Goal: Complete application form

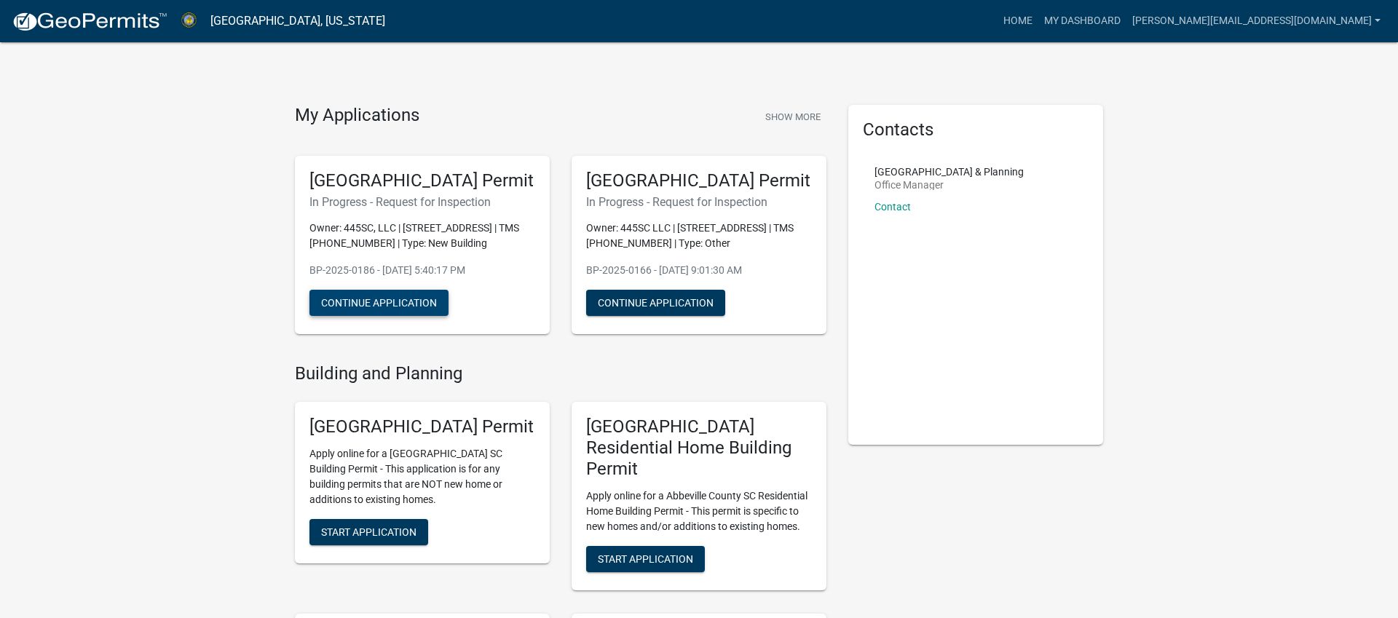
click at [355, 316] on button "Continue Application" at bounding box center [379, 303] width 139 height 26
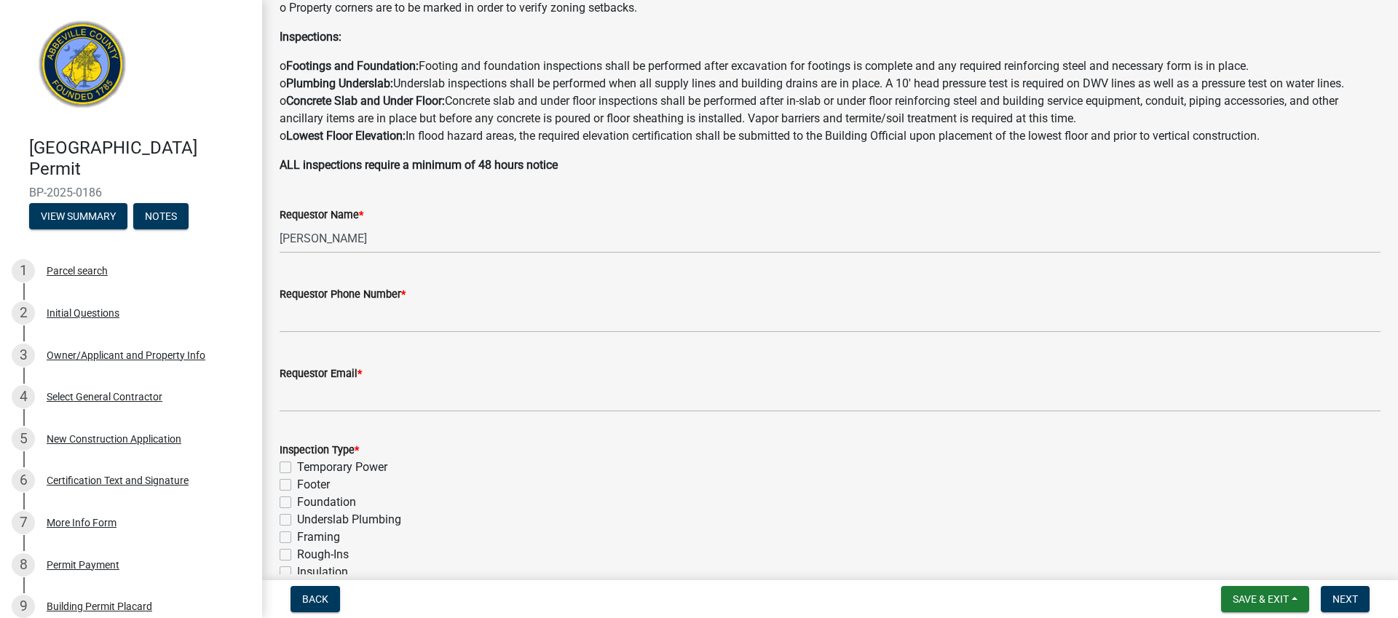
scroll to position [244, 0]
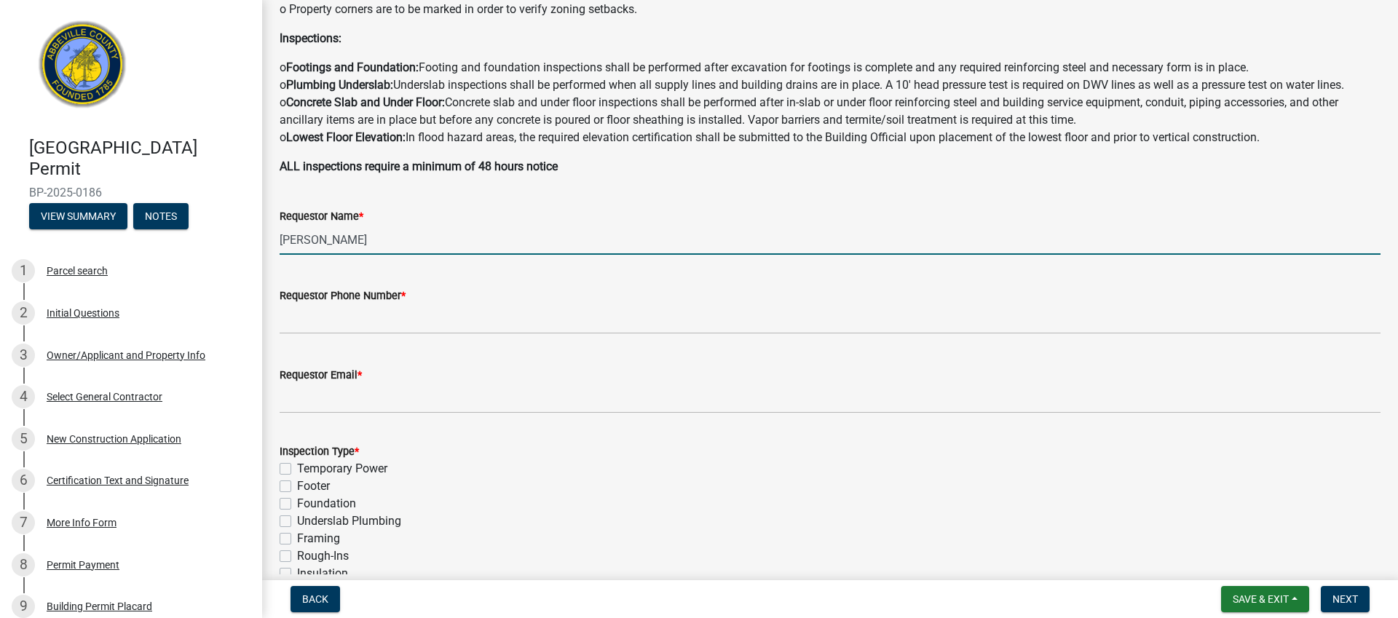
click at [377, 247] on input "[PERSON_NAME]" at bounding box center [830, 240] width 1101 height 30
click at [377, 246] on input "[PERSON_NAME]" at bounding box center [830, 240] width 1101 height 30
type input "[PERSON_NAME]"
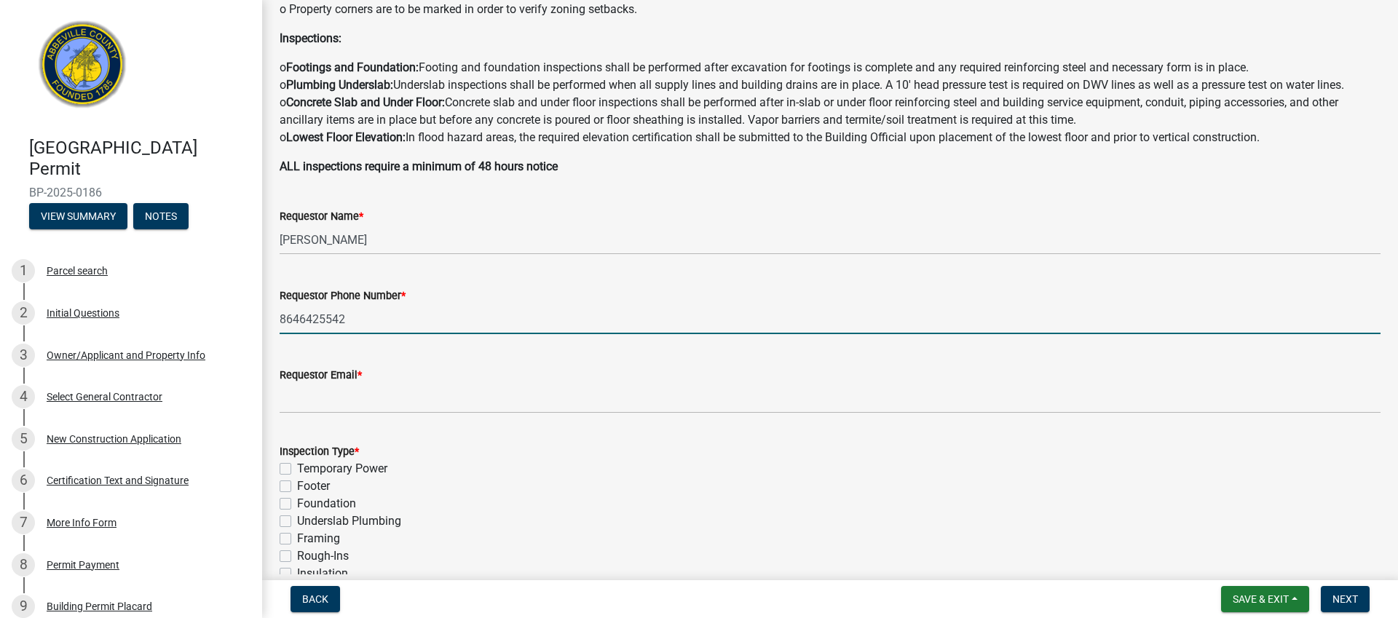
type input "8646425542"
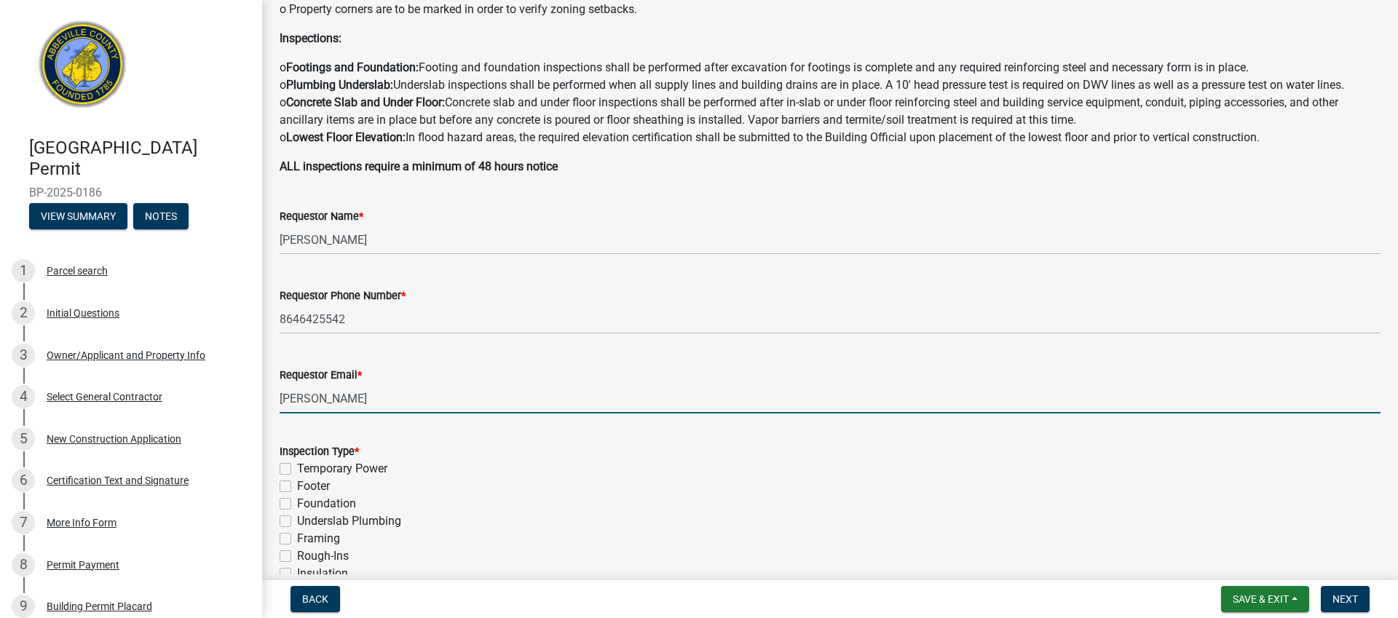
type input "[PERSON_NAME][EMAIL_ADDRESS][DOMAIN_NAME]"
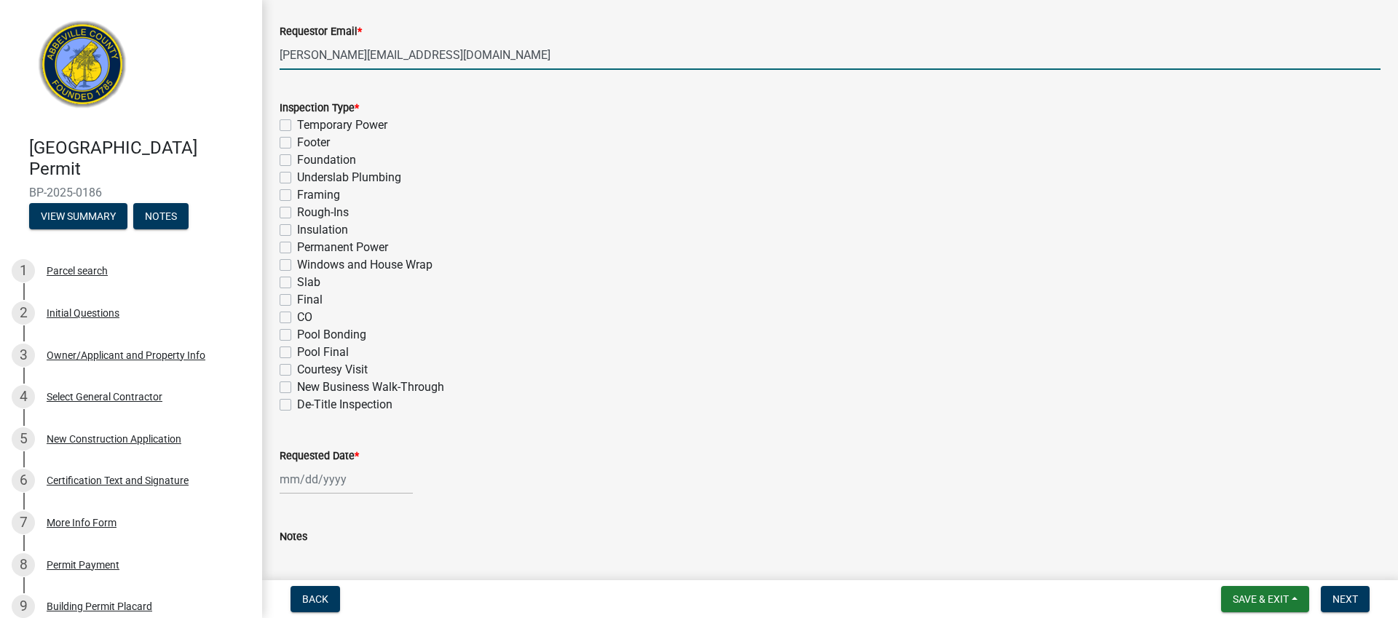
scroll to position [593, 0]
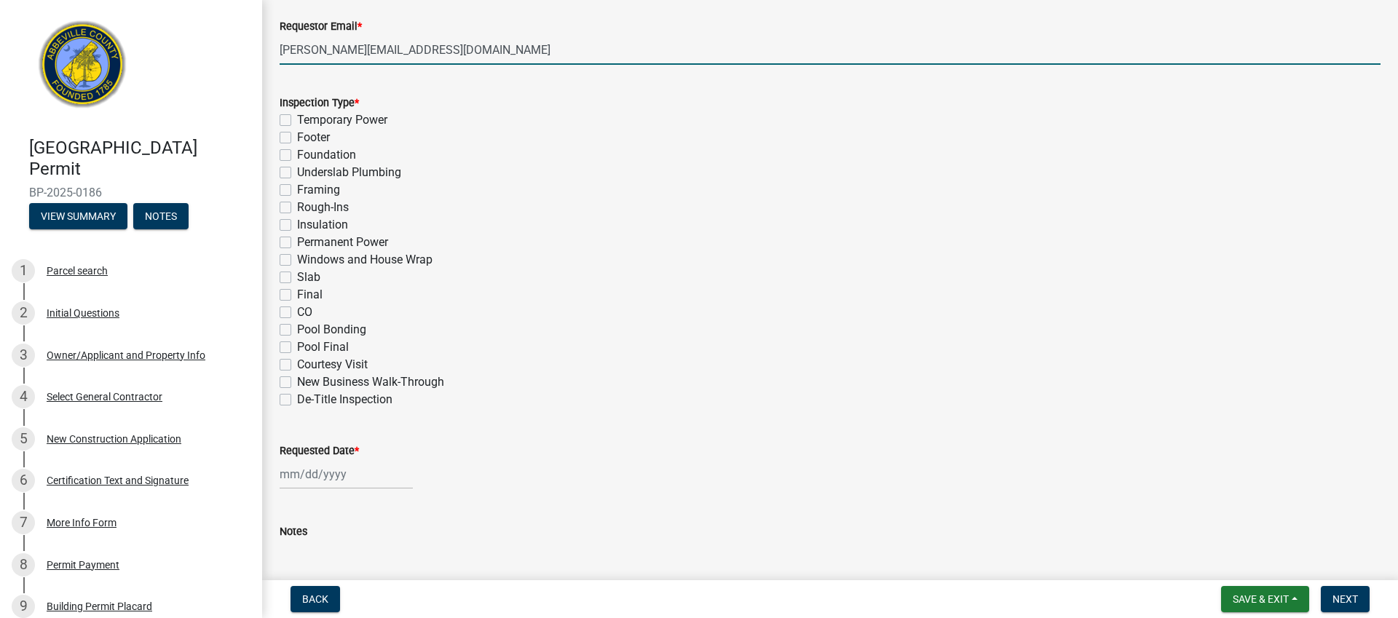
click at [297, 190] on label "Framing" at bounding box center [318, 189] width 43 height 17
click at [297, 190] on input "Framing" at bounding box center [301, 185] width 9 height 9
checkbox input "true"
checkbox input "false"
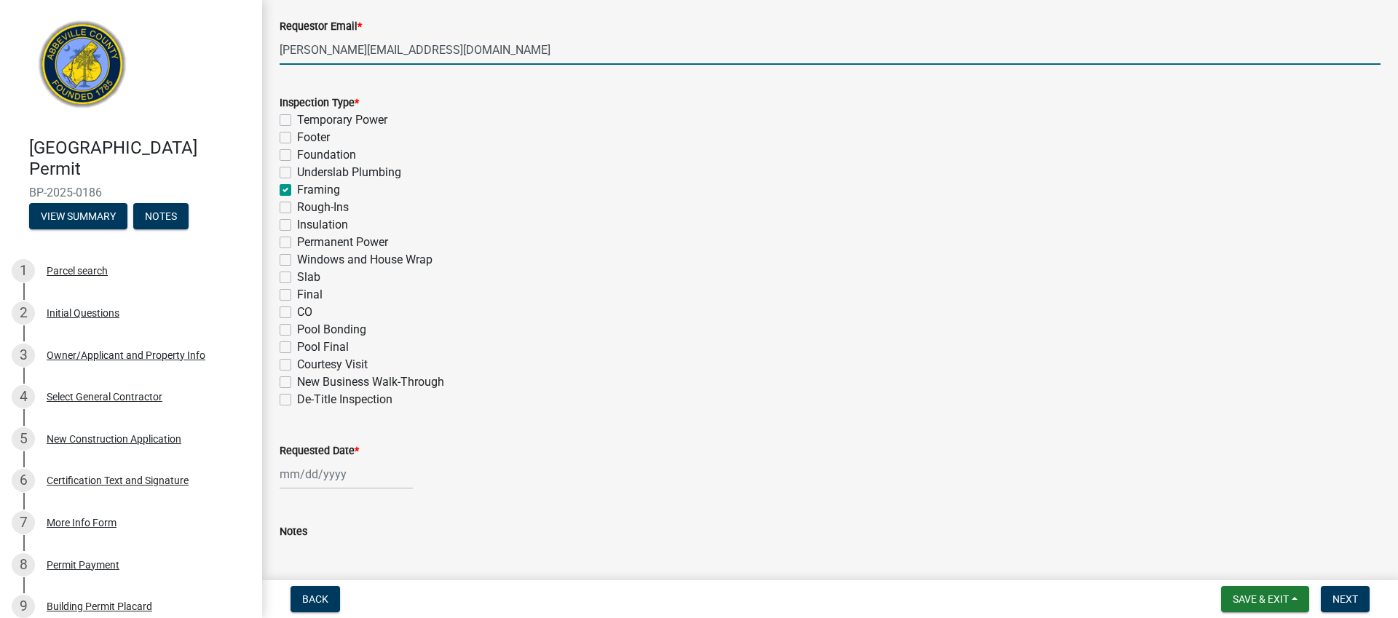
checkbox input "false"
checkbox input "true"
checkbox input "false"
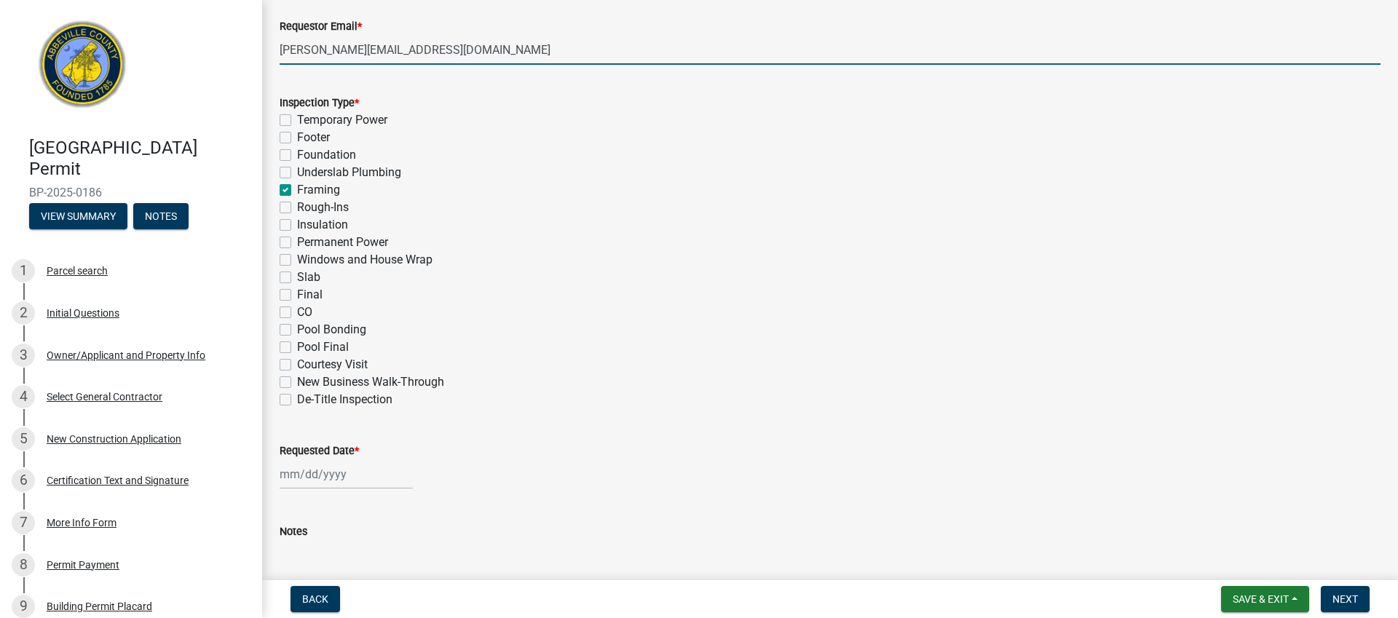
checkbox input "false"
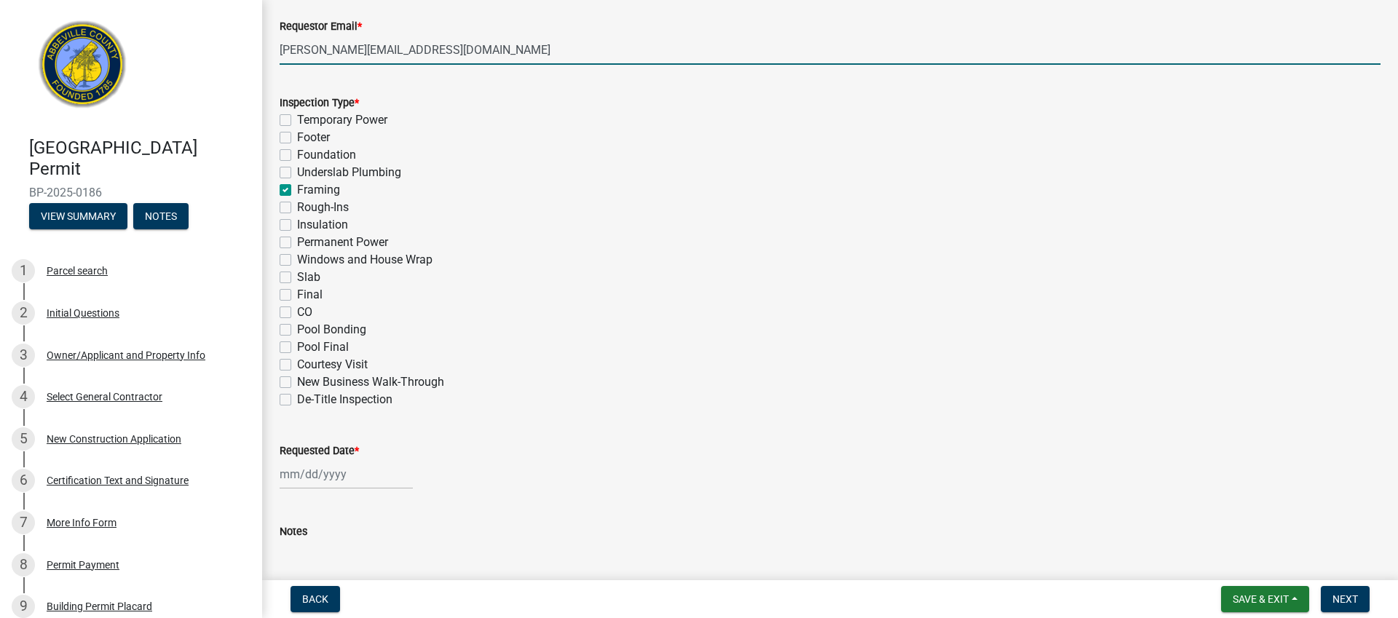
checkbox input "false"
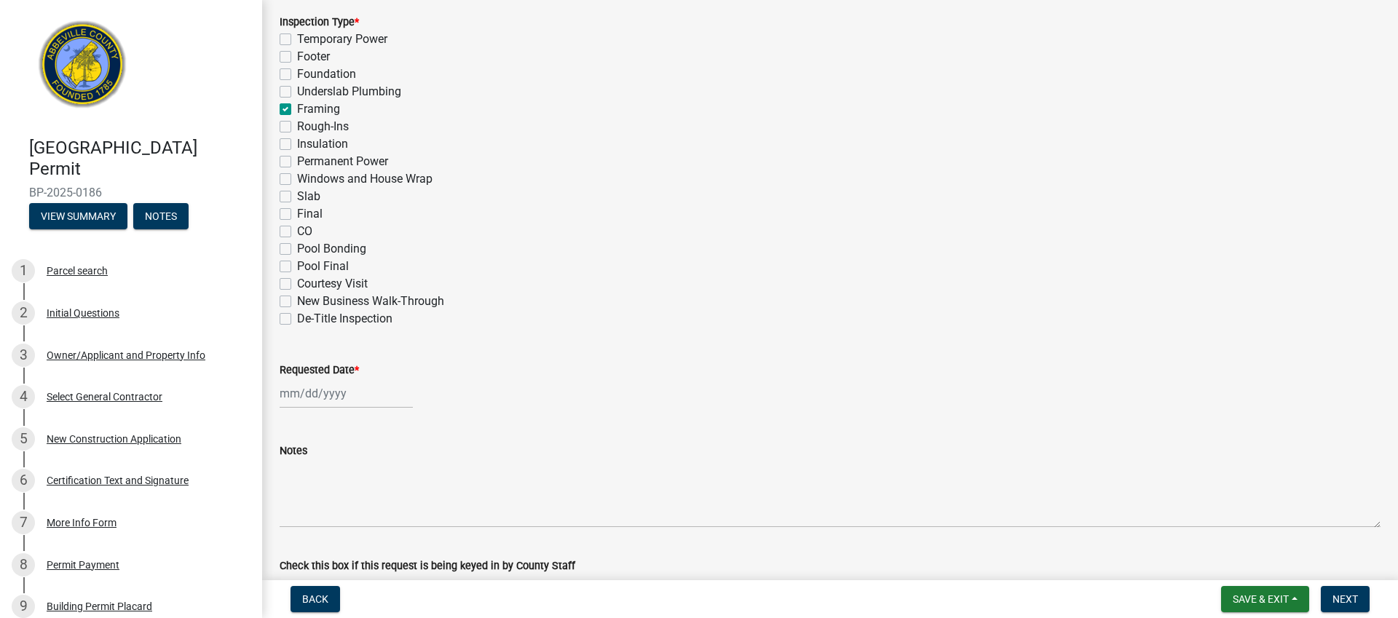
scroll to position [677, 0]
select select "9"
select select "2025"
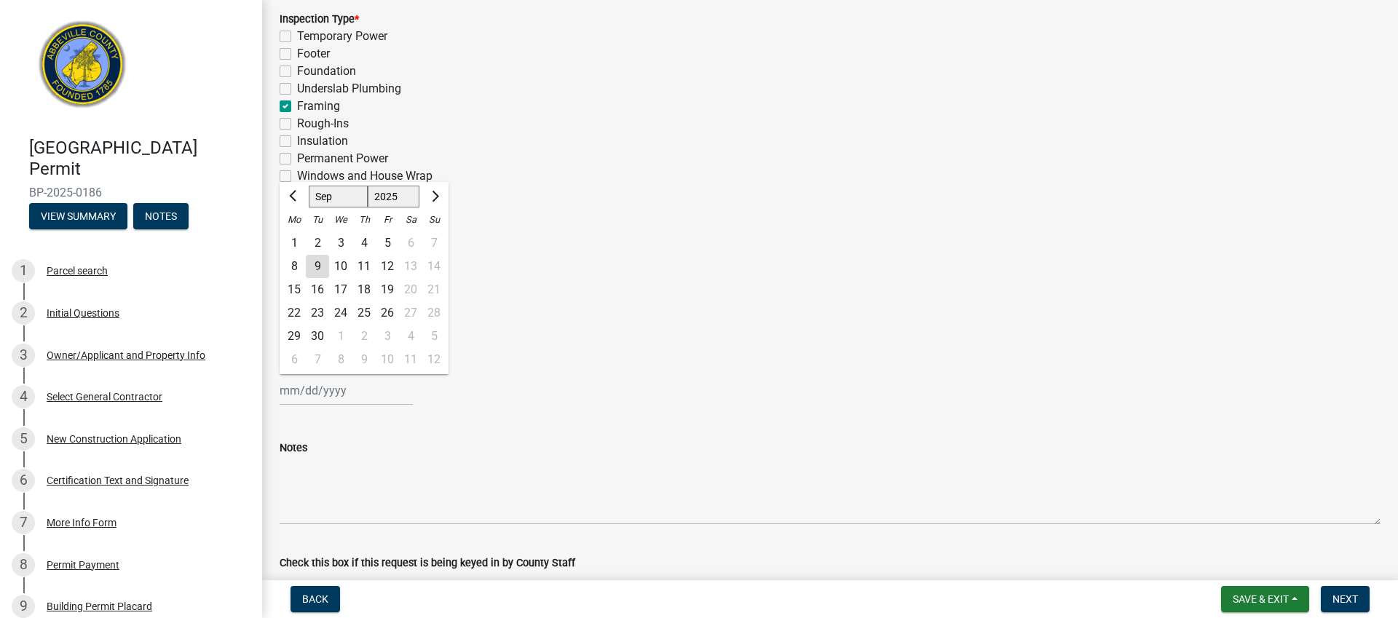
click at [332, 394] on div "[PERSON_NAME] Feb Mar Apr [PERSON_NAME][DATE] Oct Nov [DATE] 1526 1527 1528 152…" at bounding box center [346, 391] width 133 height 30
click at [390, 264] on div "12" at bounding box center [387, 266] width 23 height 23
type input "[DATE]"
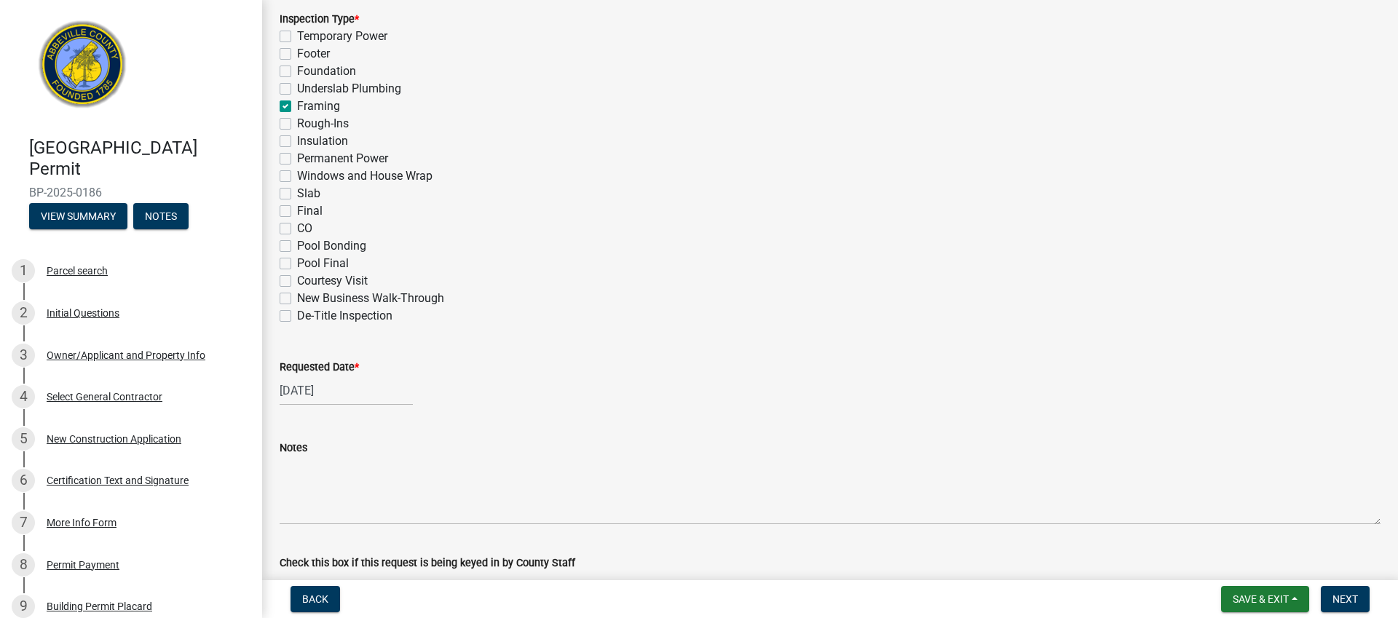
scroll to position [761, 0]
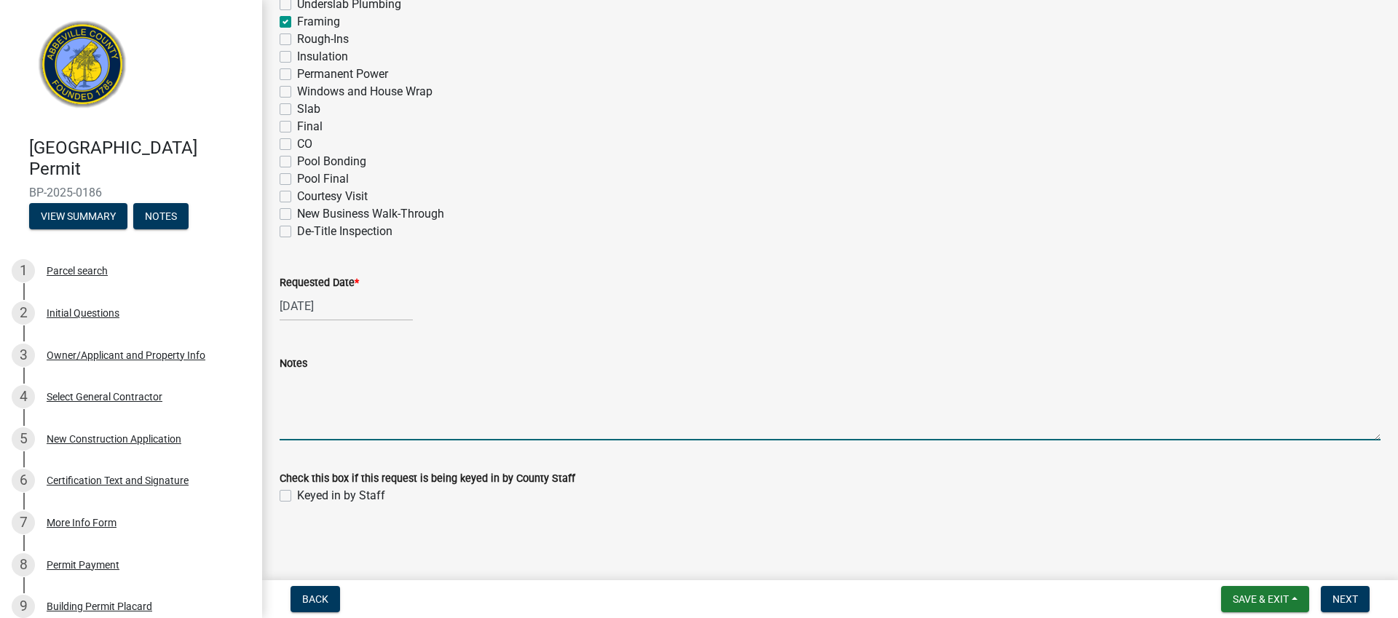
click at [338, 429] on textarea "Notes" at bounding box center [830, 406] width 1101 height 68
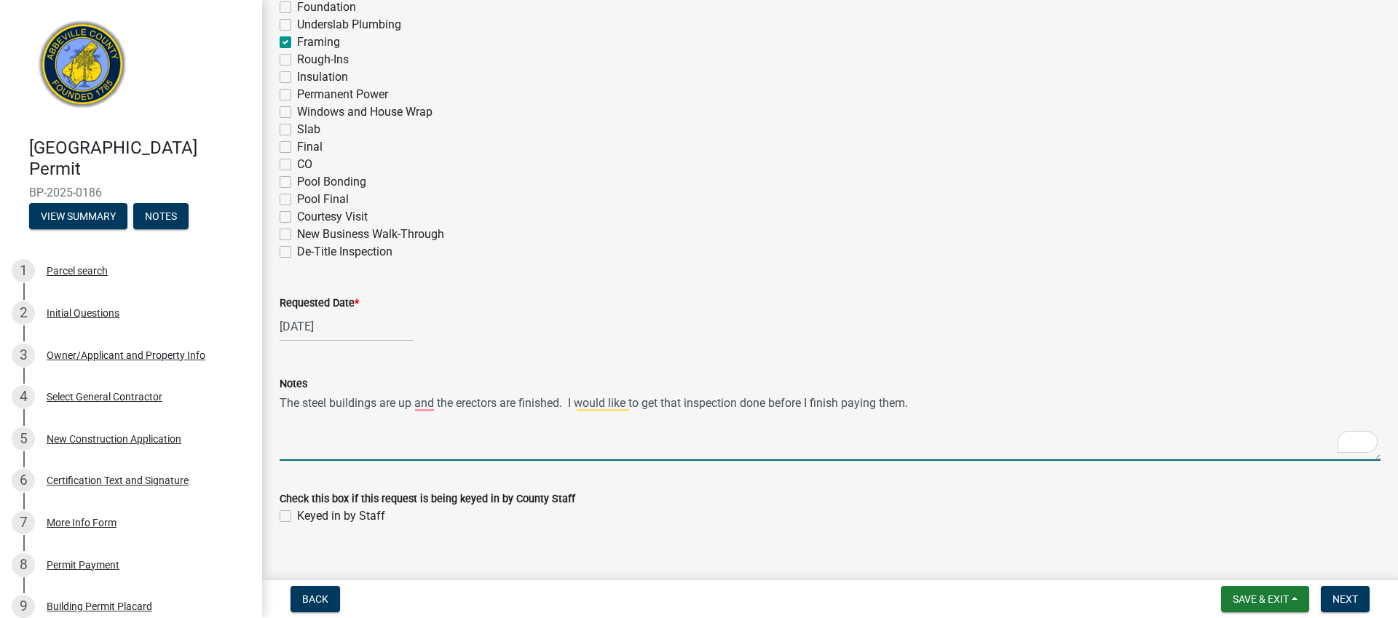
scroll to position [0, 0]
type textarea "The steel buildings are up and the erectors are finished. I would like to get t…"
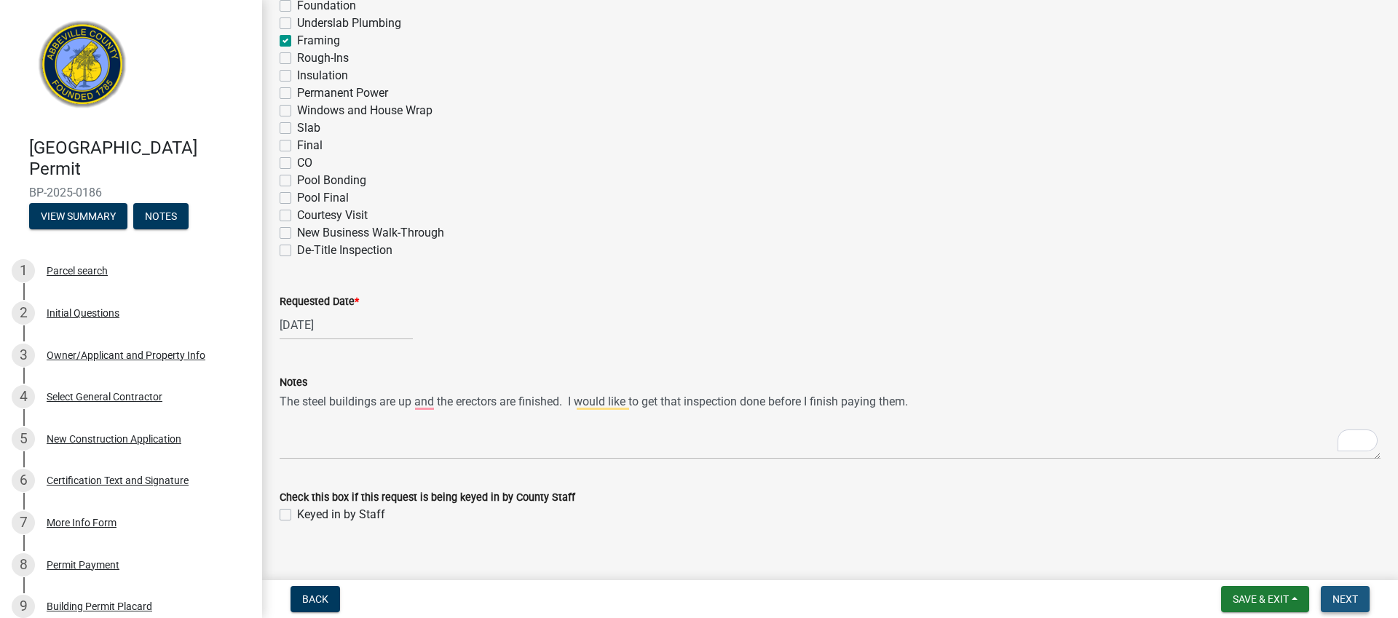
click at [1346, 596] on span "Next" at bounding box center [1345, 600] width 25 height 12
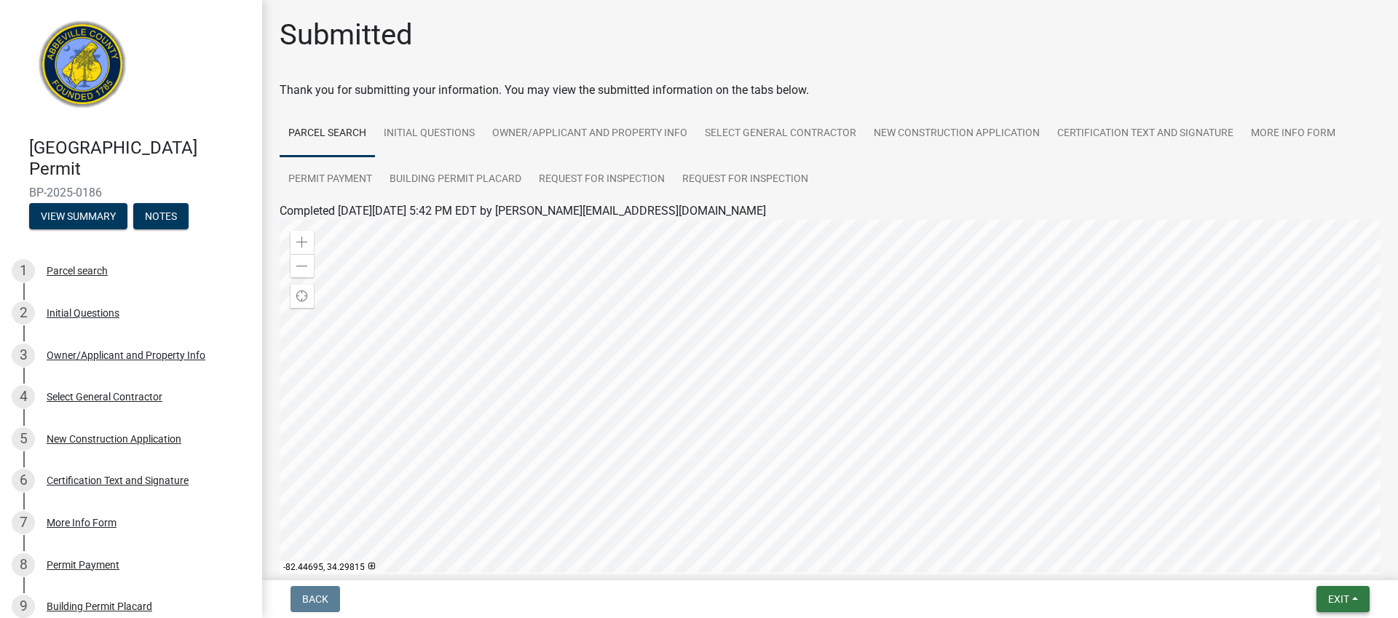
click at [1334, 599] on span "Exit" at bounding box center [1338, 600] width 21 height 12
click at [1315, 564] on button "Save & Exit" at bounding box center [1311, 561] width 117 height 35
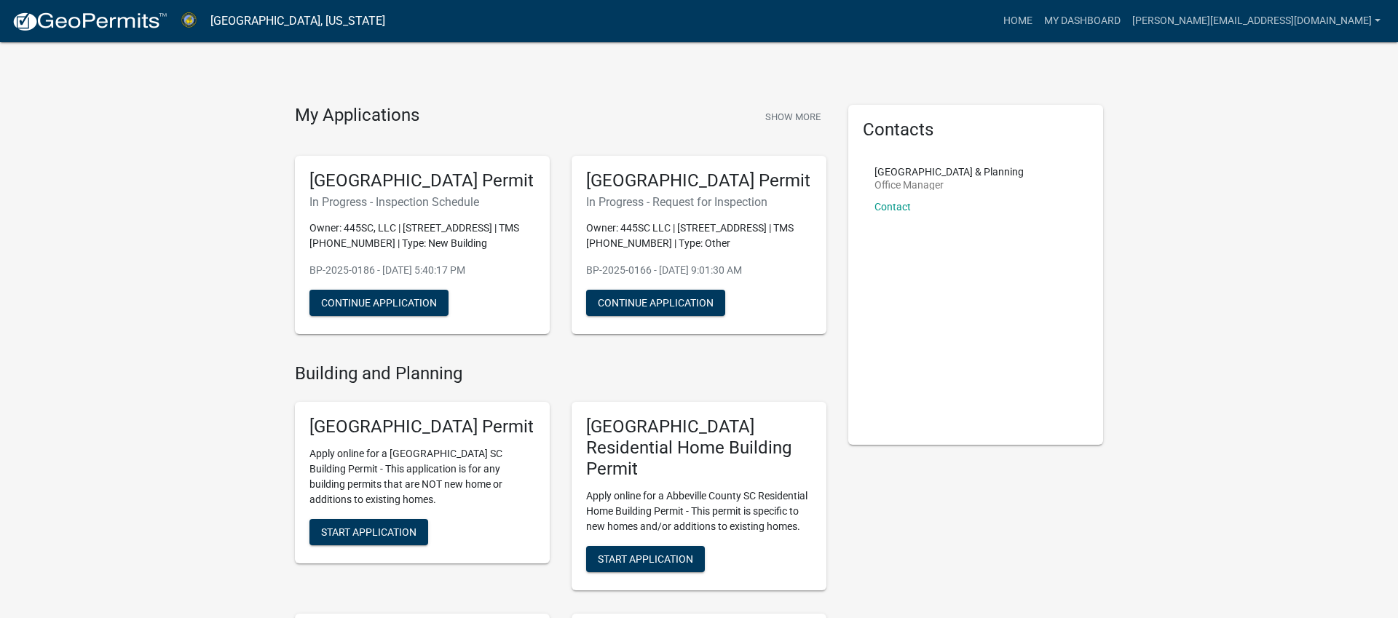
click at [1039, 23] on link "Home" at bounding box center [1018, 21] width 41 height 28
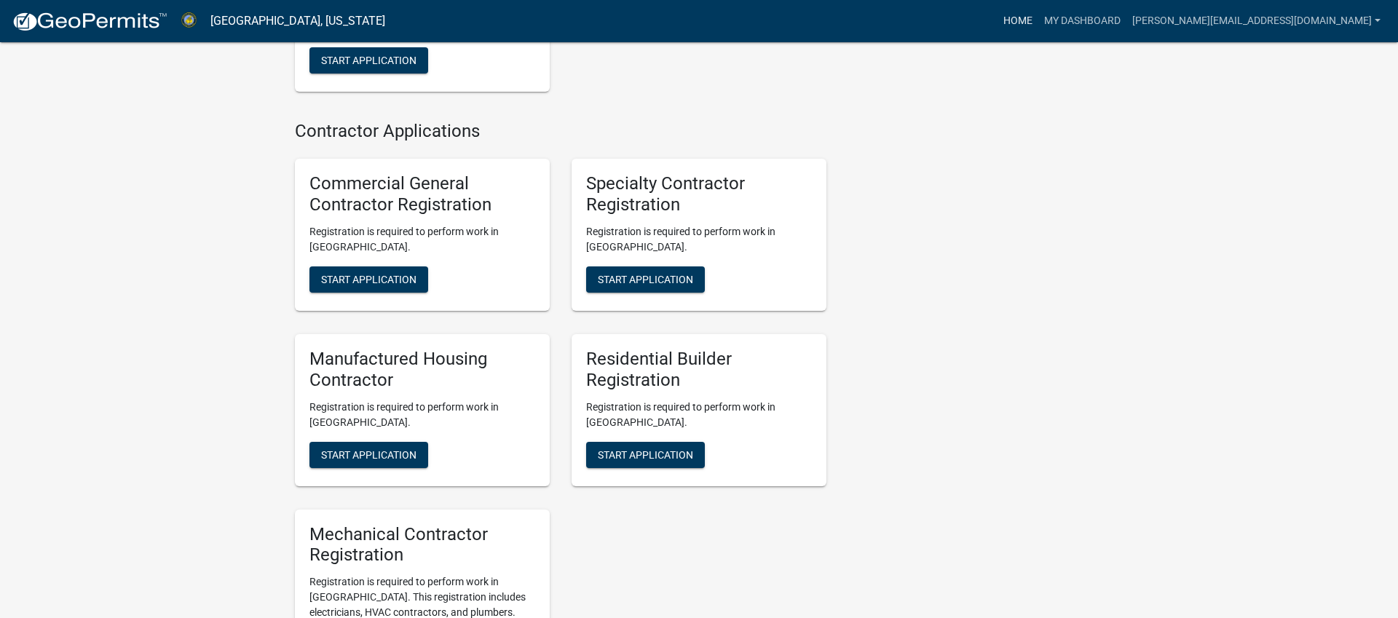
scroll to position [1039, 0]
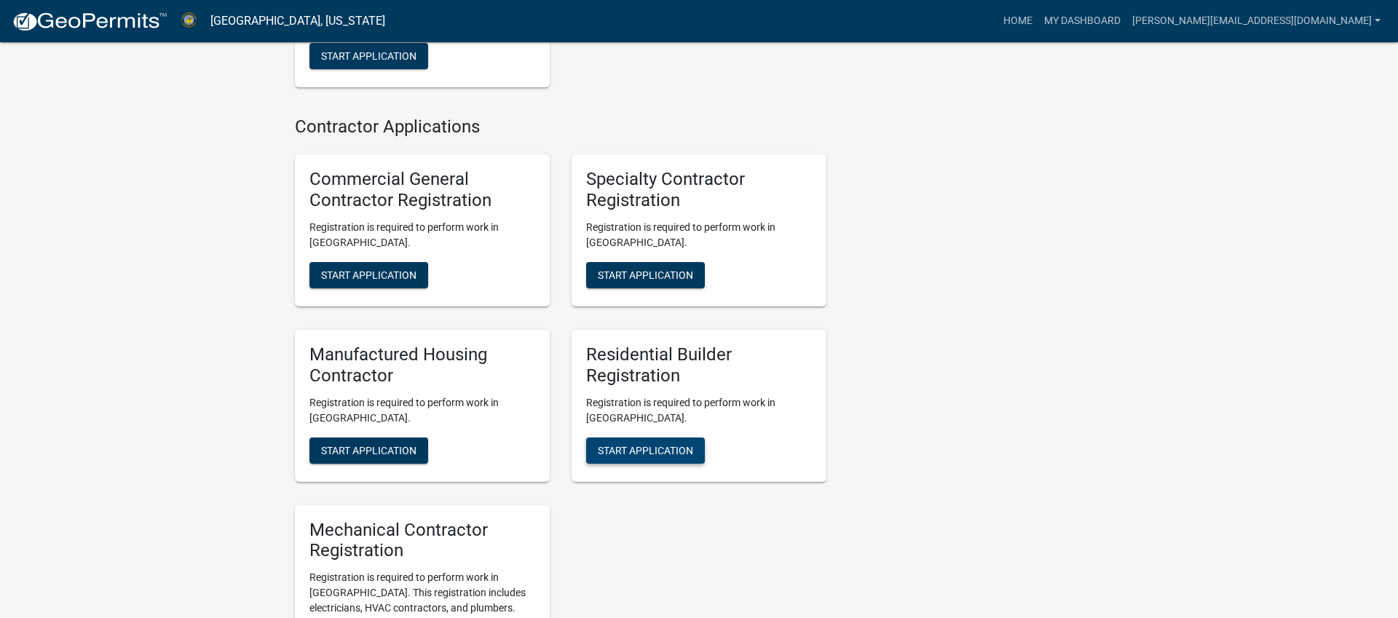
click at [655, 450] on span "Start Application" at bounding box center [645, 450] width 95 height 12
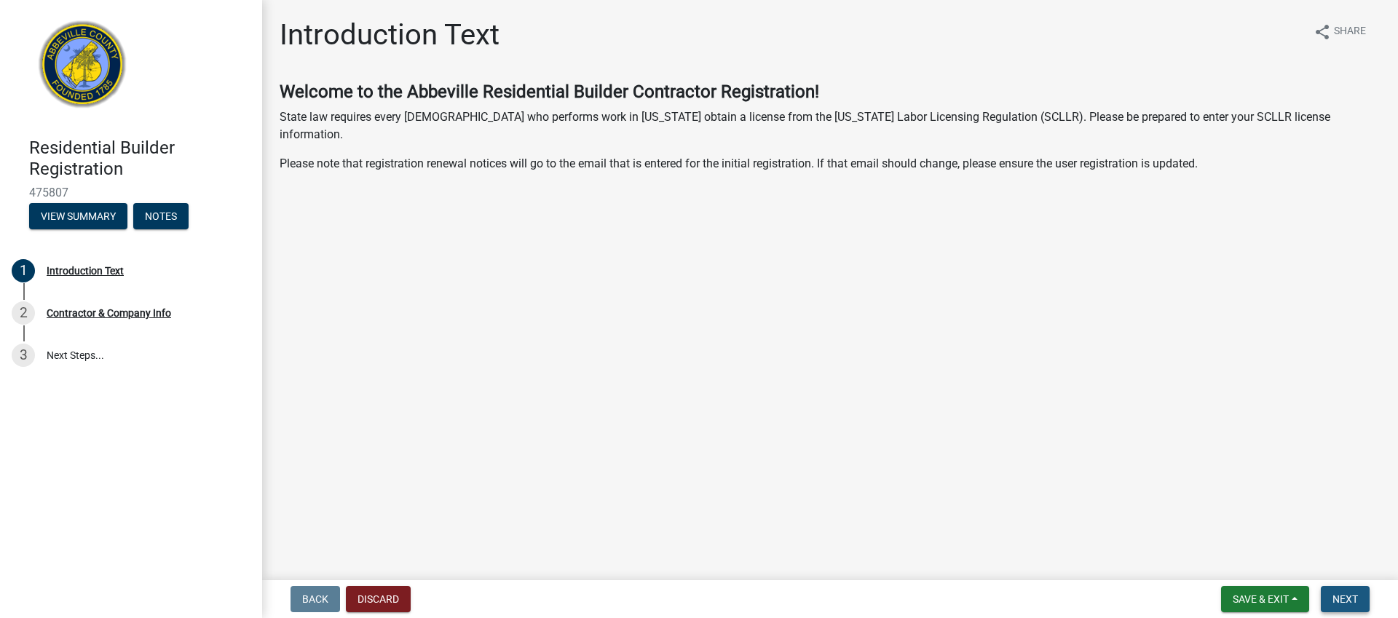
click at [1345, 599] on span "Next" at bounding box center [1345, 600] width 25 height 12
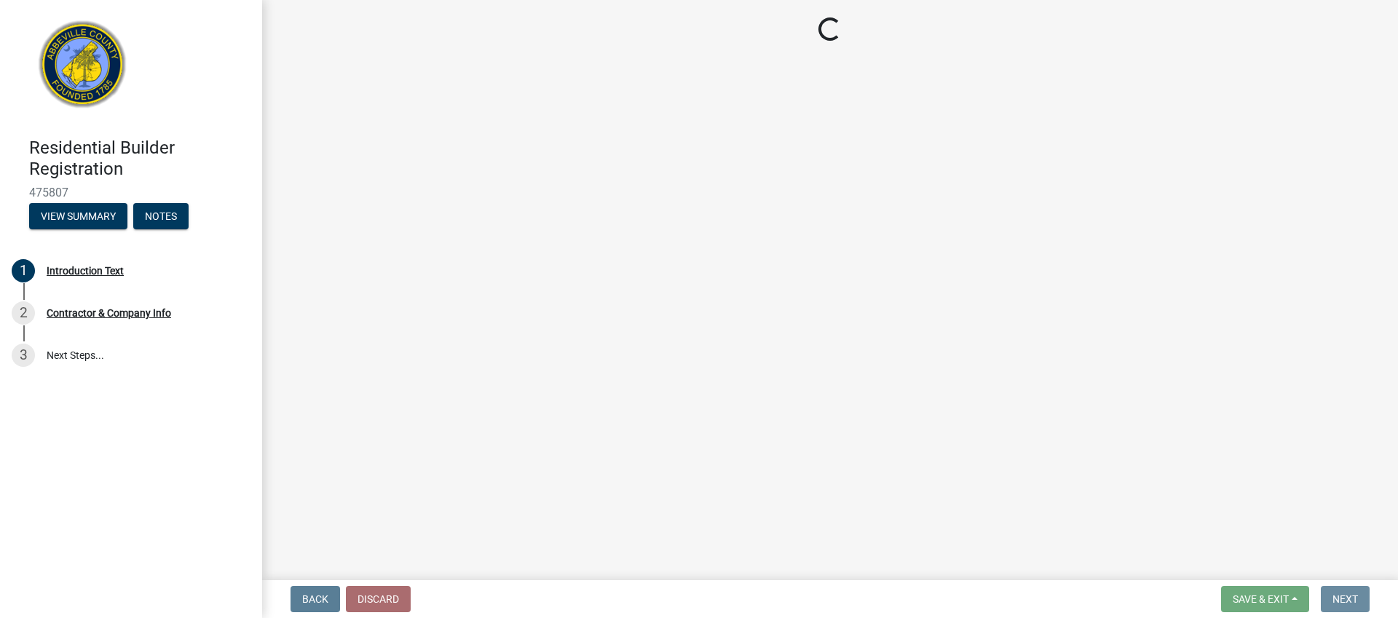
select select "SC"
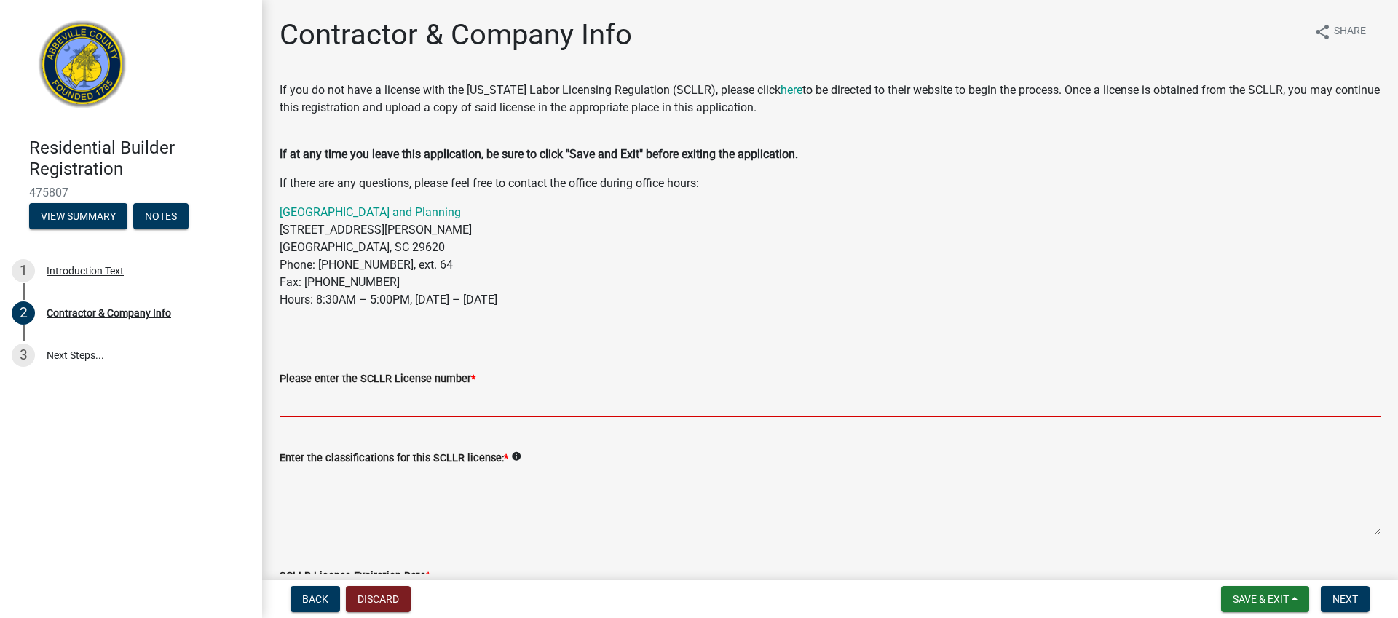
click at [419, 407] on input "Please enter the SCLLR License number *" at bounding box center [830, 402] width 1101 height 30
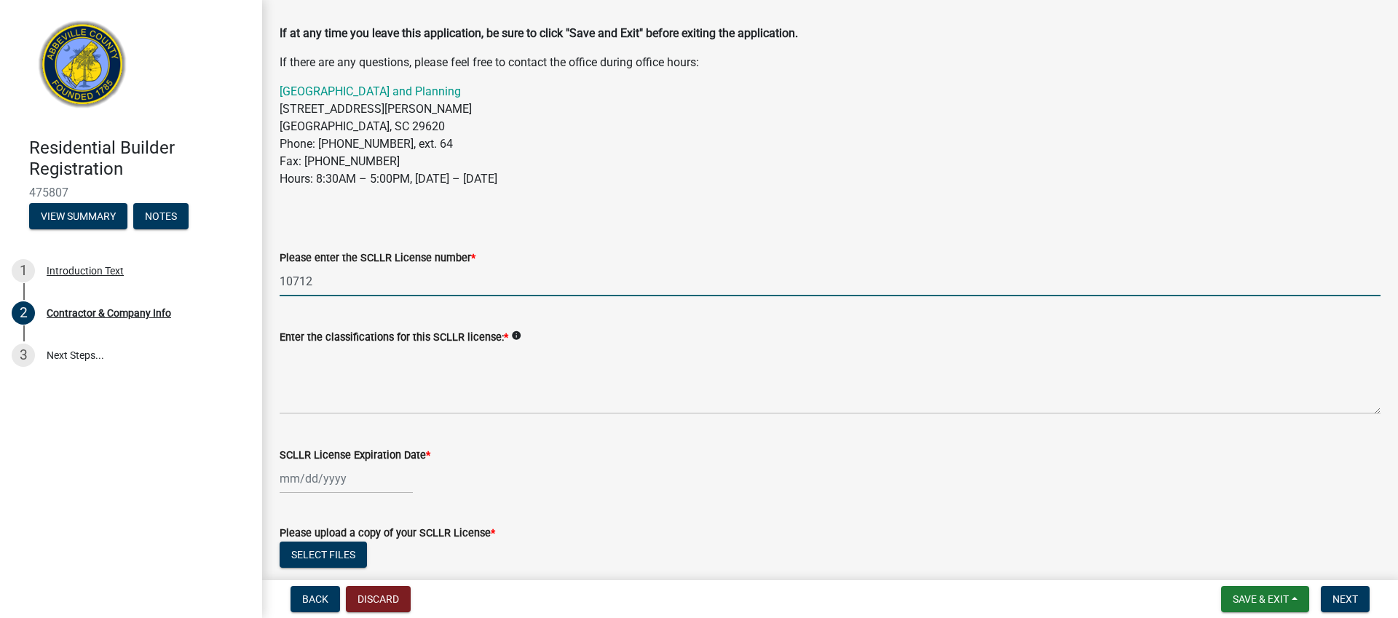
scroll to position [124, 0]
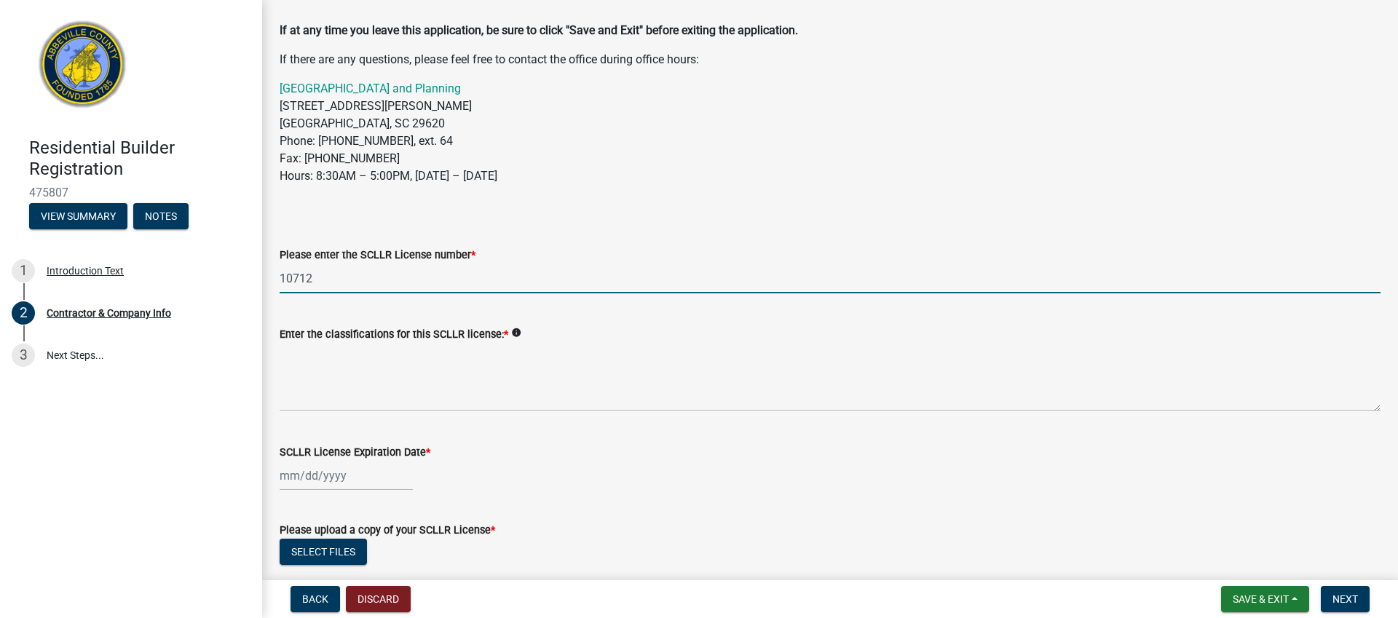
type input "10712"
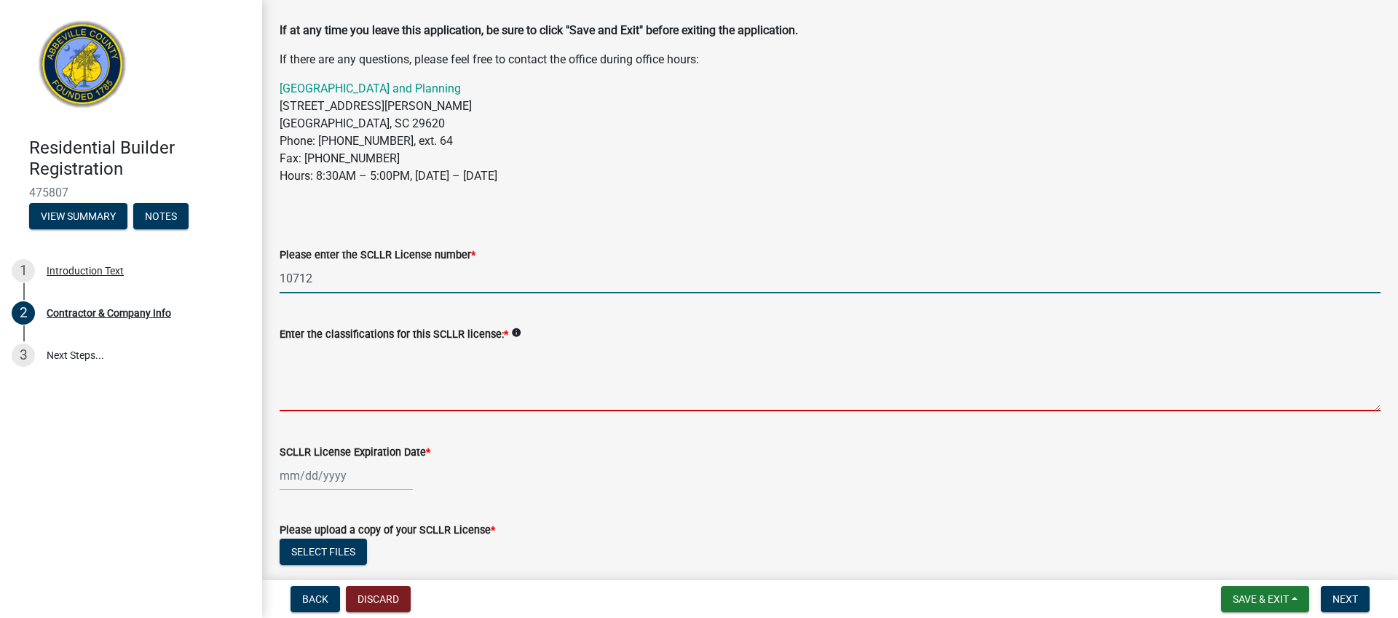
click at [434, 397] on textarea "Enter the classifications for this SCLLR license: *" at bounding box center [830, 377] width 1101 height 68
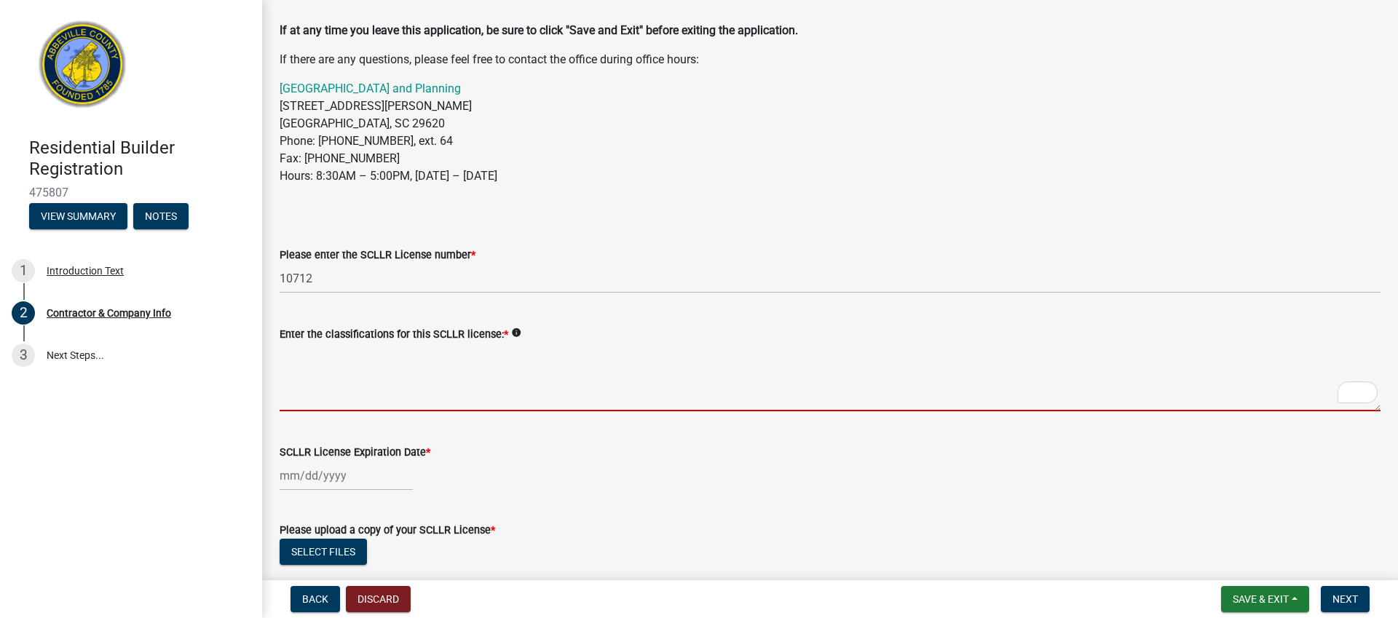
click at [511, 332] on icon "info" at bounding box center [516, 333] width 10 height 10
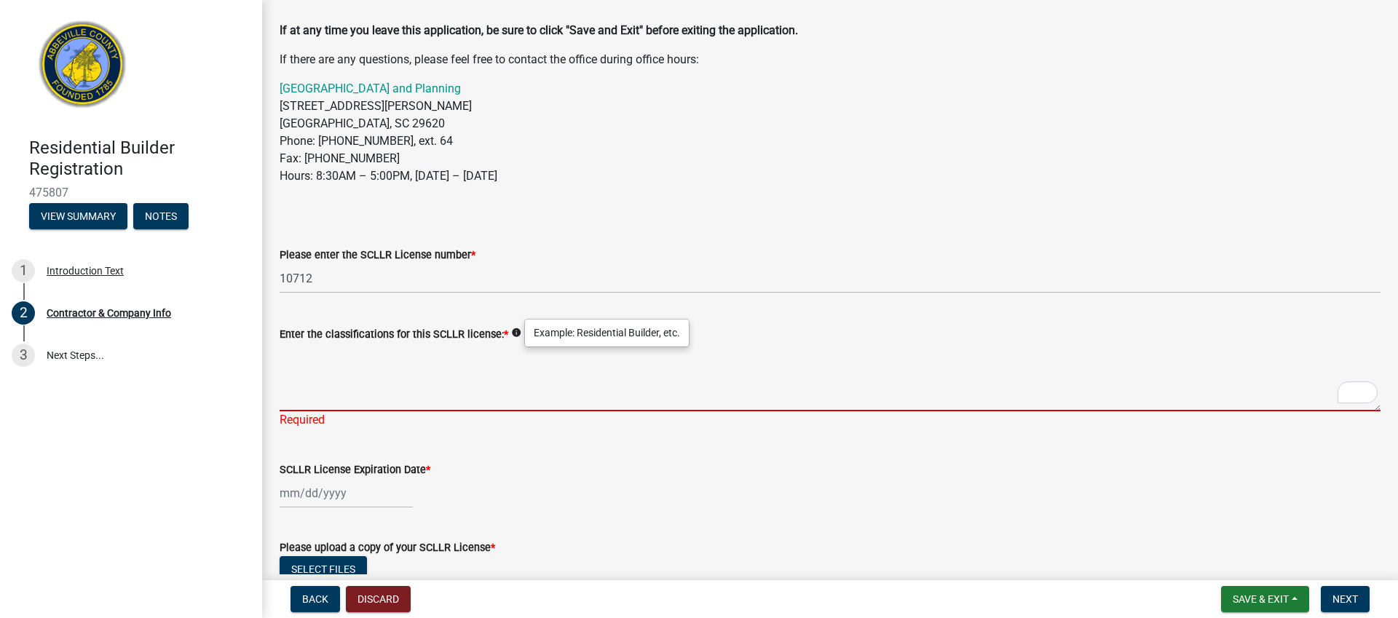
click at [492, 398] on textarea "Enter the classifications for this SCLLR license: *" at bounding box center [830, 377] width 1101 height 68
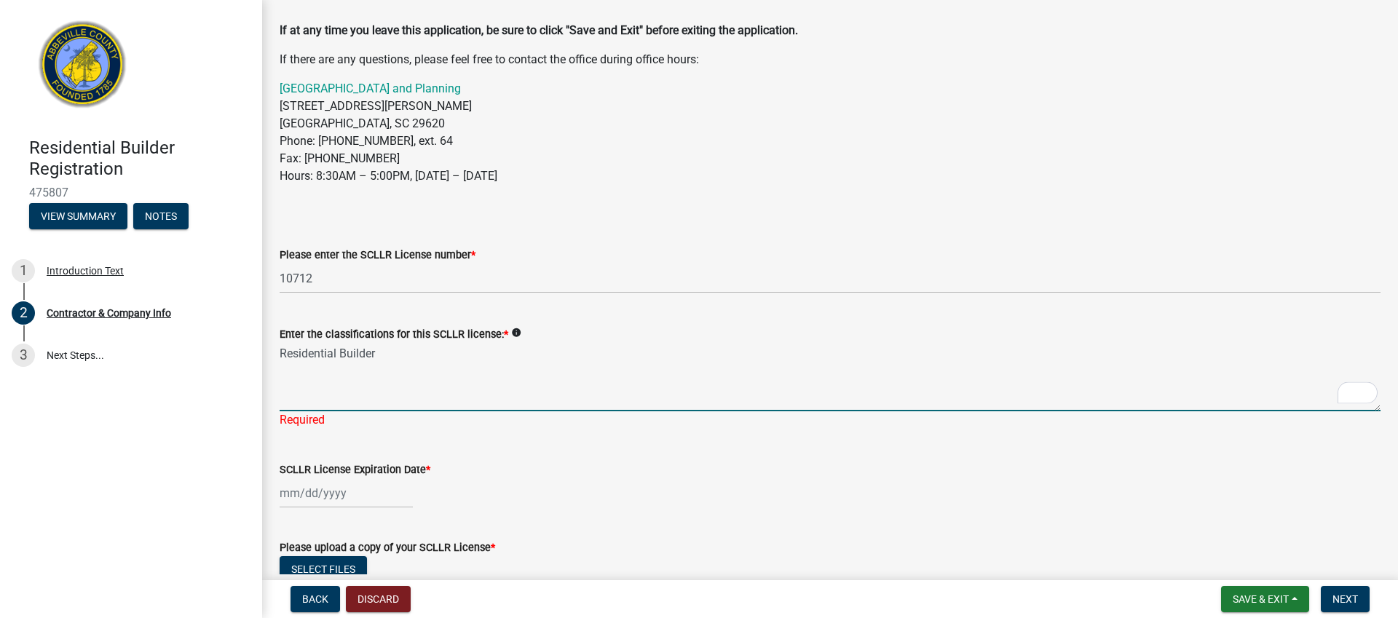
type textarea "Residential Builder"
click at [345, 497] on wm-data-entity-input "SCLLR License Expiration Date *" at bounding box center [830, 481] width 1101 height 81
select select "9"
select select "2025"
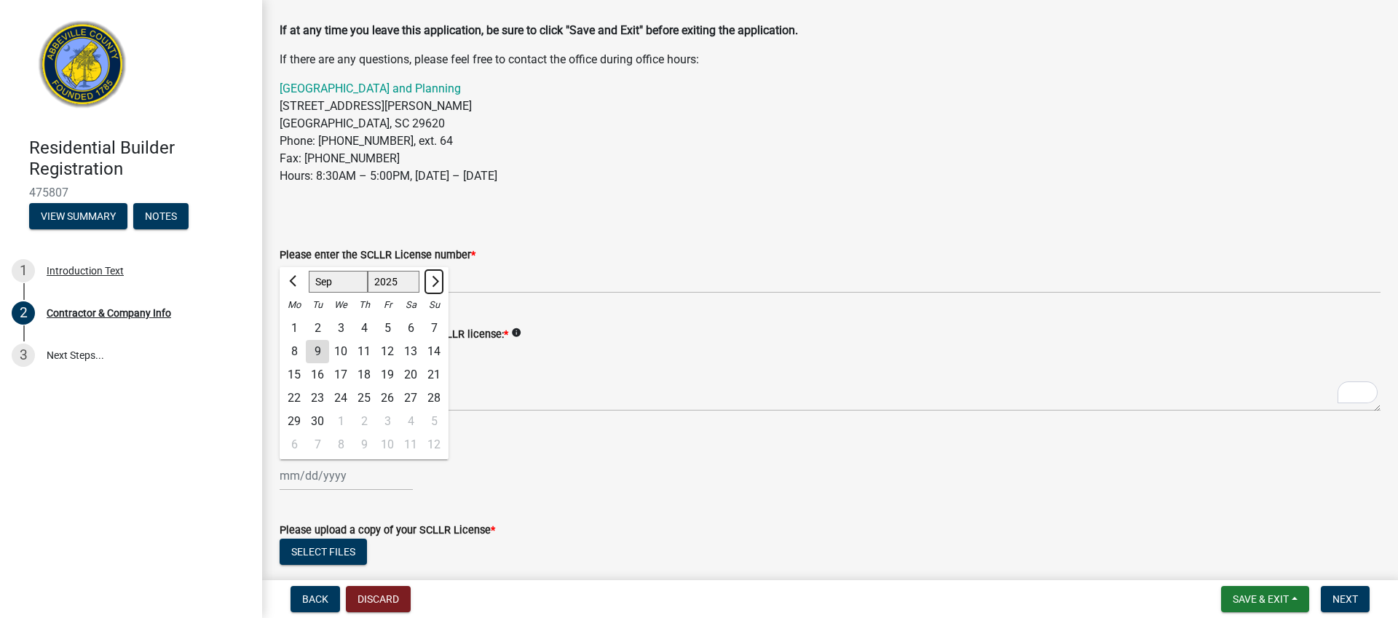
click at [438, 279] on span "Next month" at bounding box center [433, 281] width 11 height 11
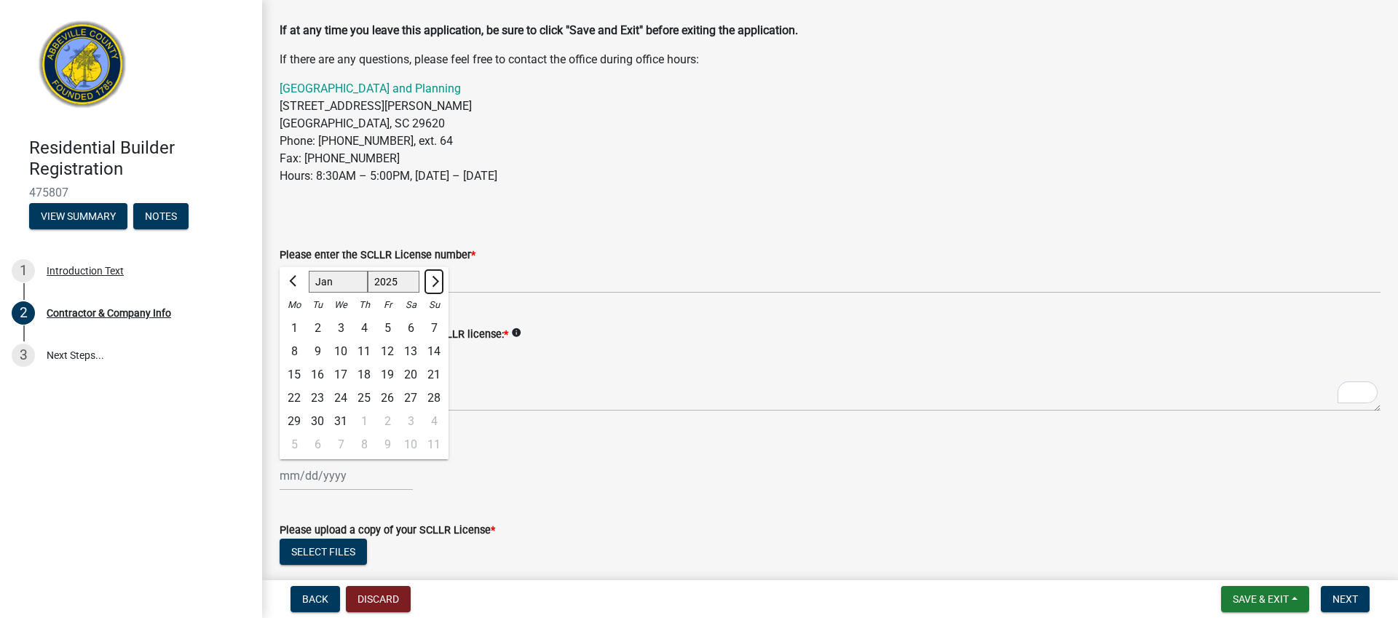
select select "2"
select select "2026"
click at [438, 279] on span "Next month" at bounding box center [433, 281] width 11 height 11
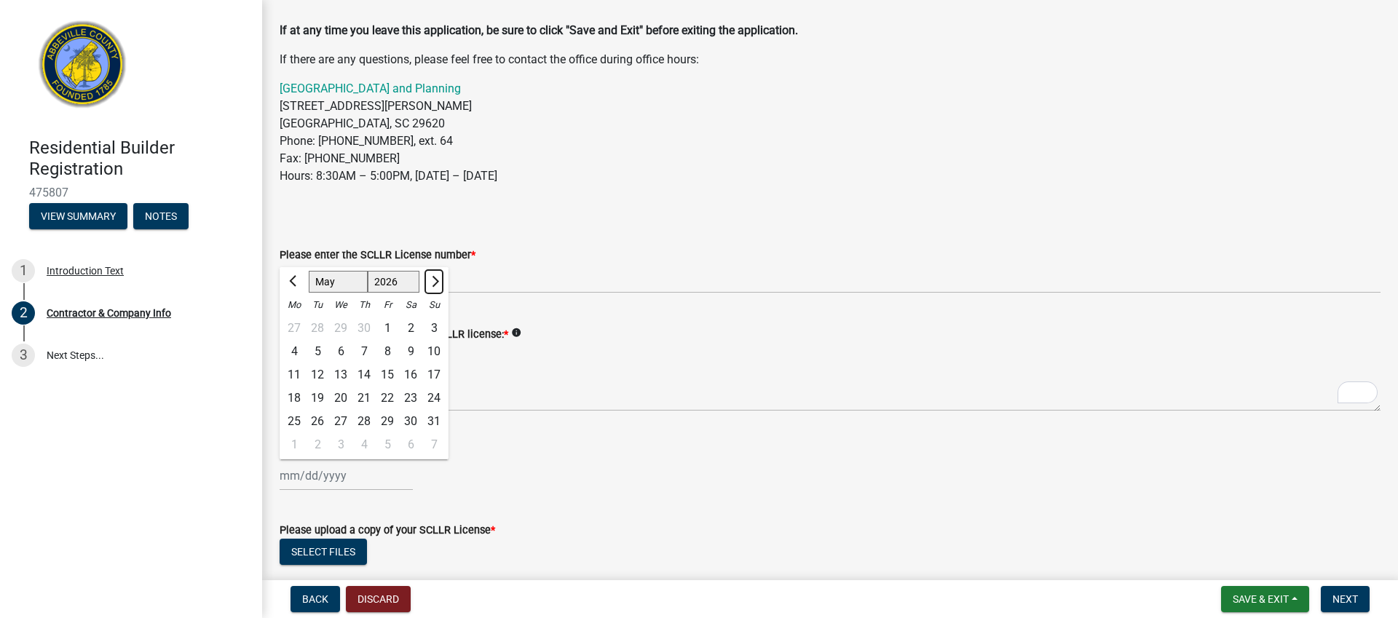
click at [438, 279] on span "Next month" at bounding box center [433, 281] width 11 height 11
select select "6"
click at [318, 419] on div "30" at bounding box center [317, 421] width 23 height 23
type input "[DATE]"
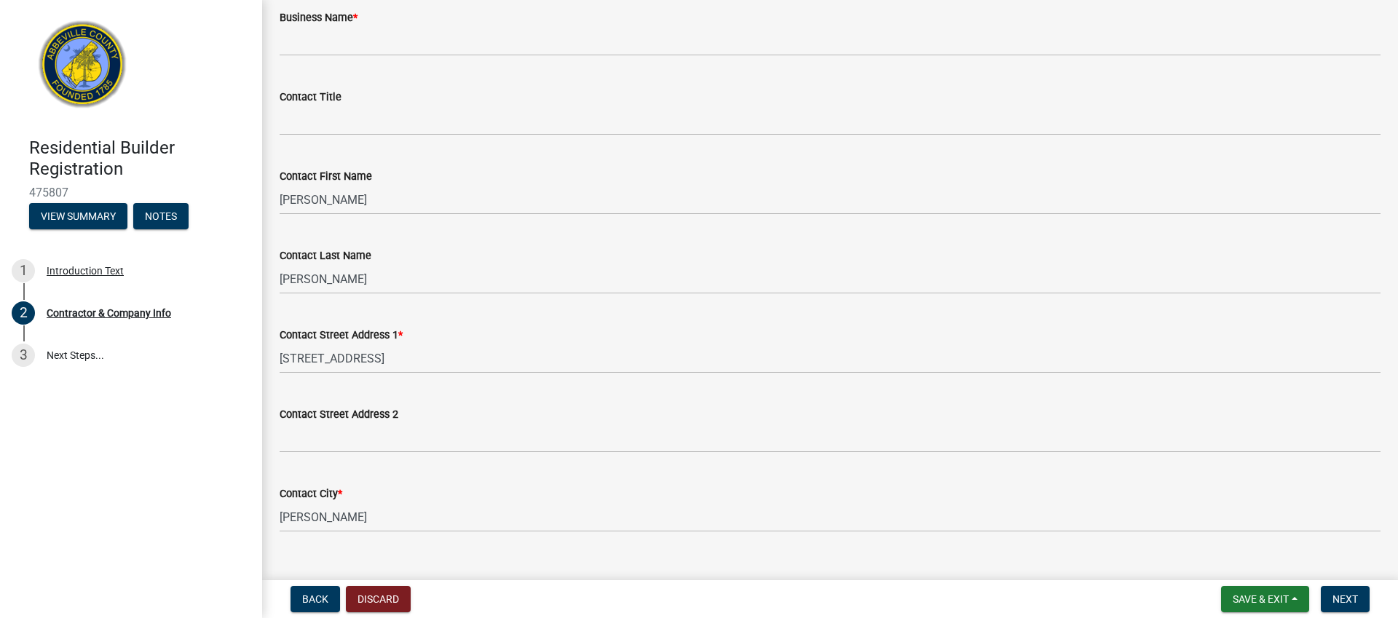
scroll to position [720, 0]
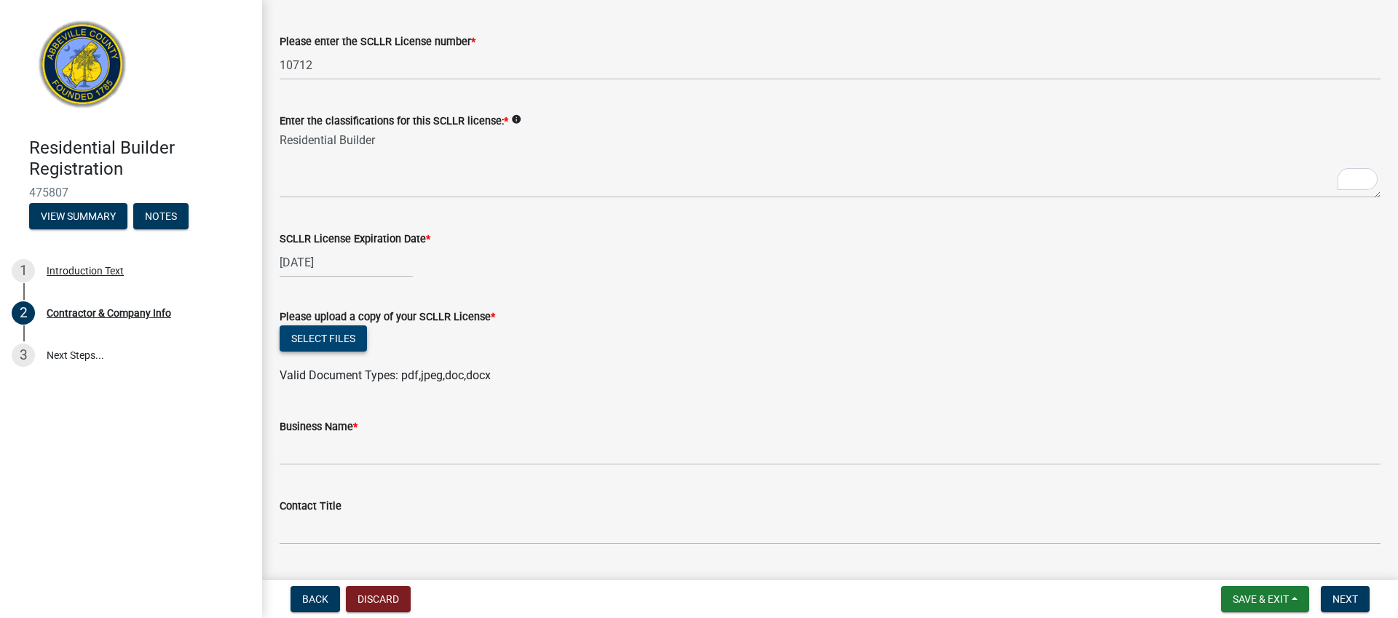
click at [331, 342] on button "Select files" at bounding box center [323, 339] width 87 height 26
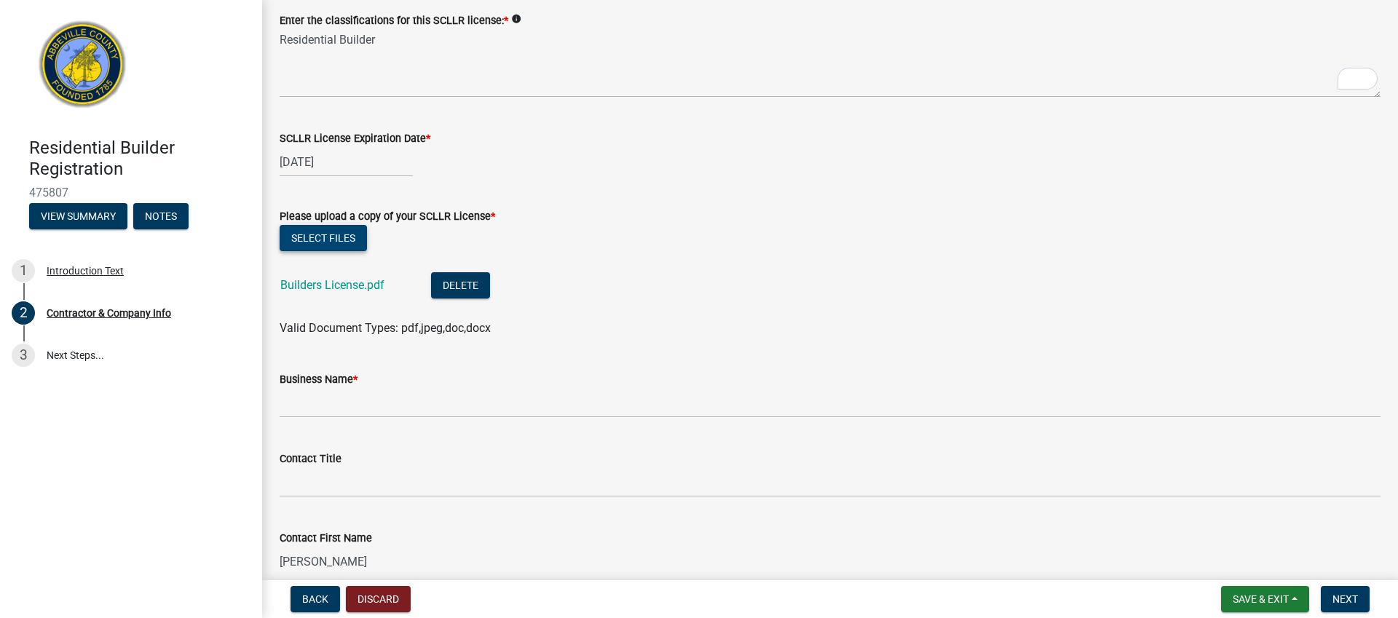
scroll to position [457, 0]
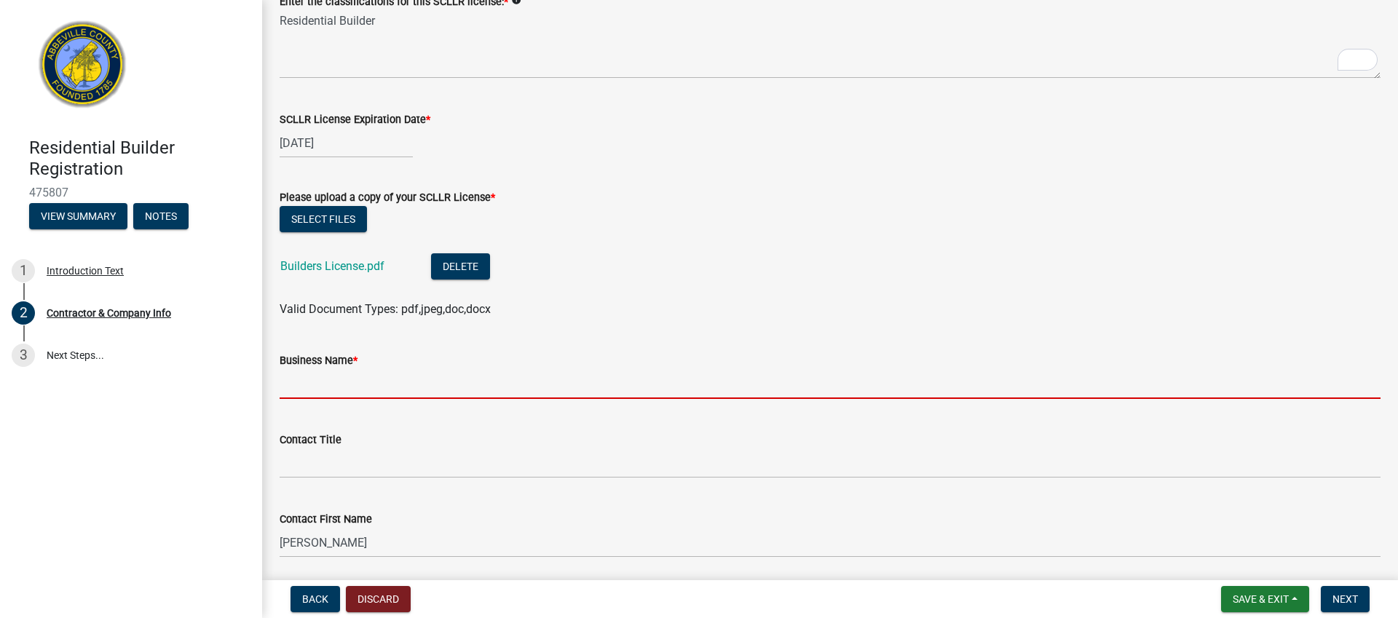
click at [370, 382] on input "Business Name *" at bounding box center [830, 384] width 1101 height 30
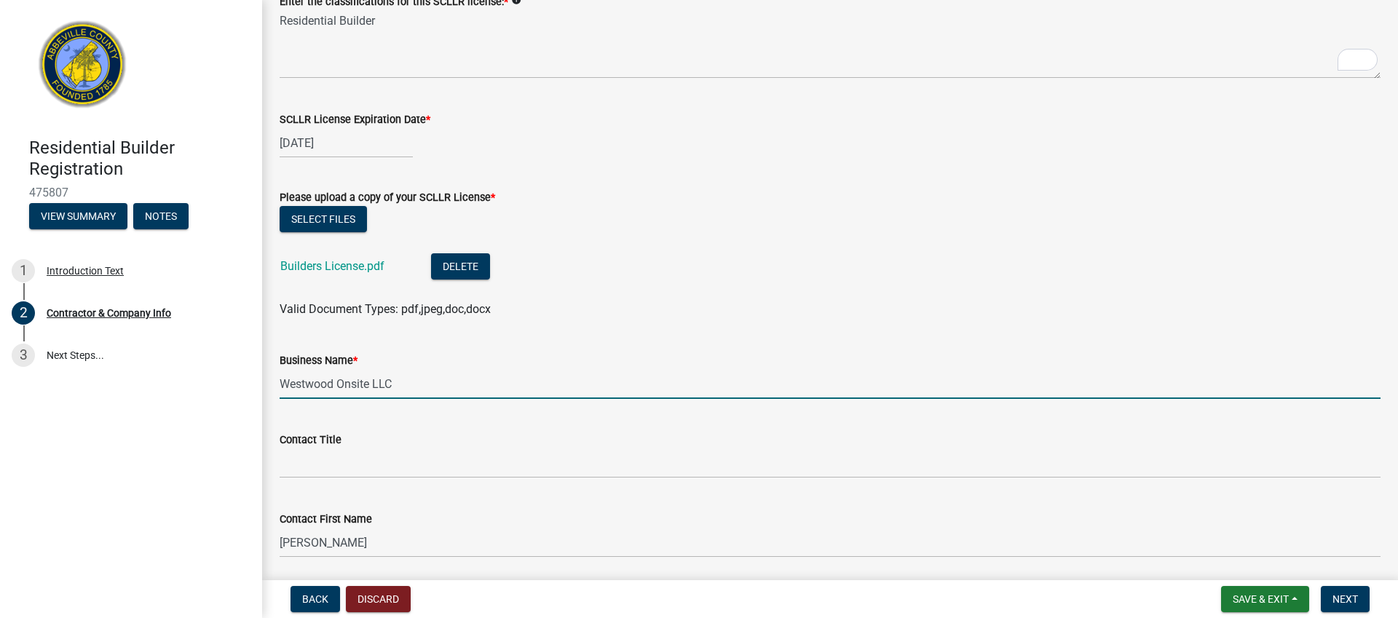
type input "Westwood Onsite LLC"
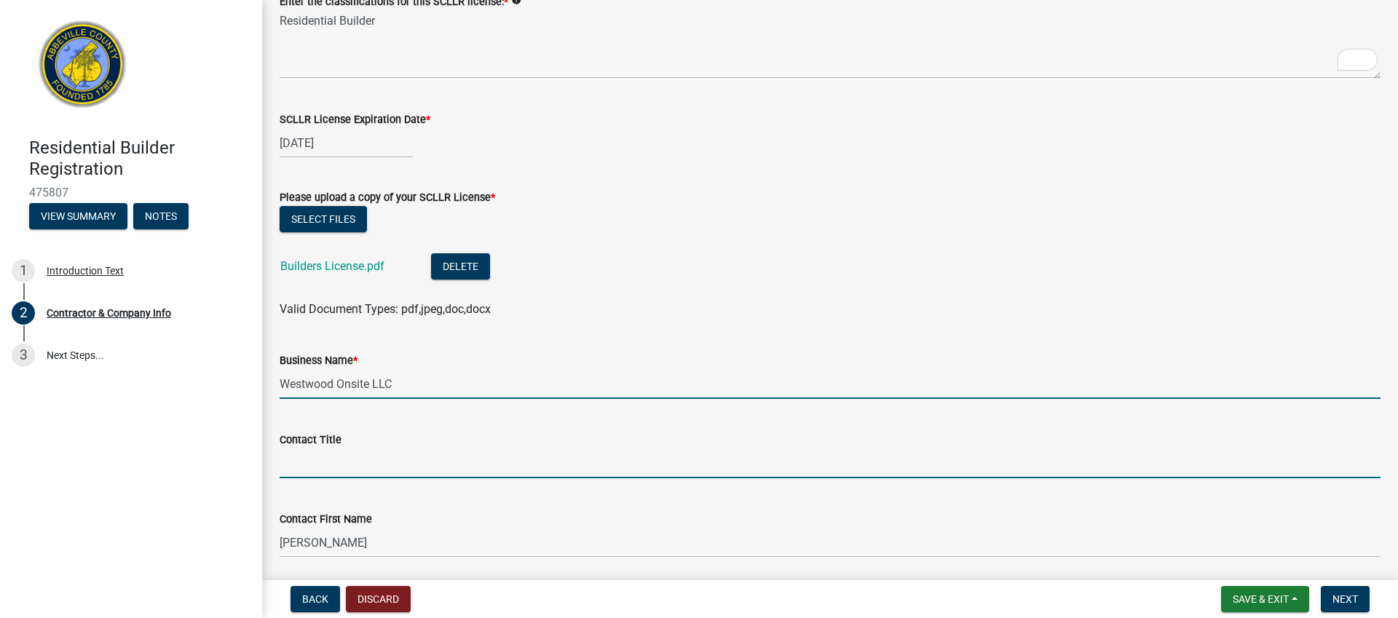
click at [355, 465] on input "Contact Title" at bounding box center [830, 464] width 1101 height 30
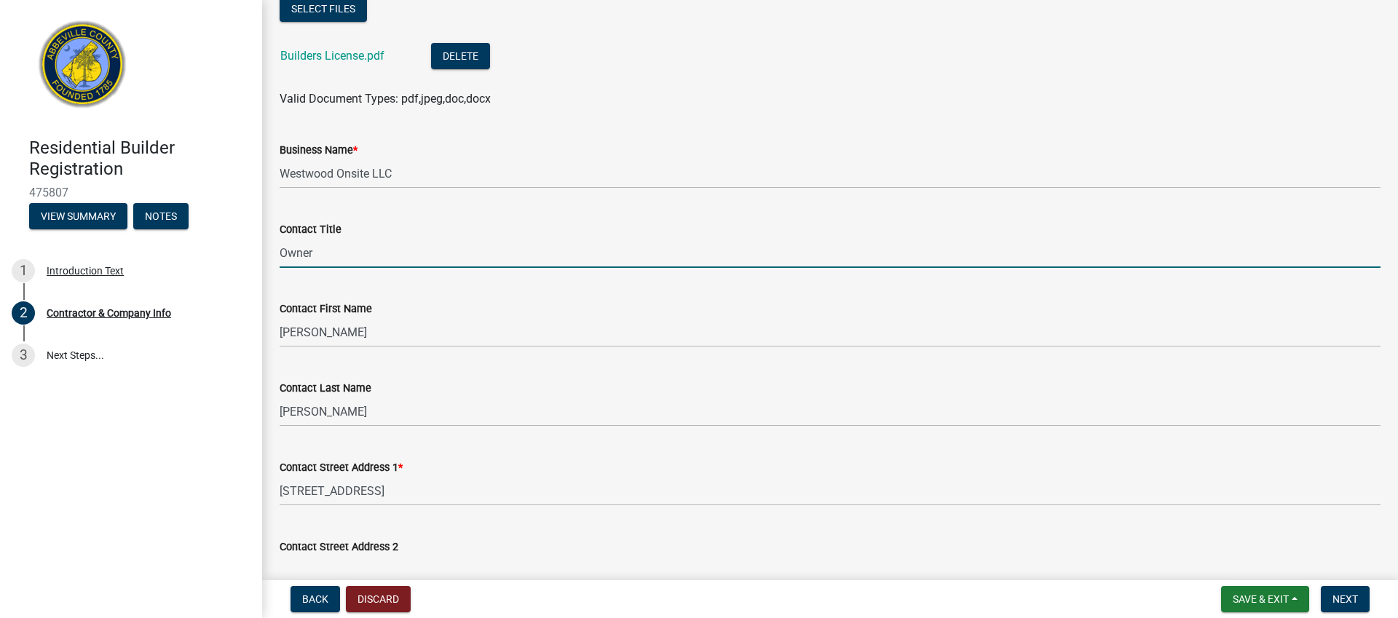
scroll to position [676, 0]
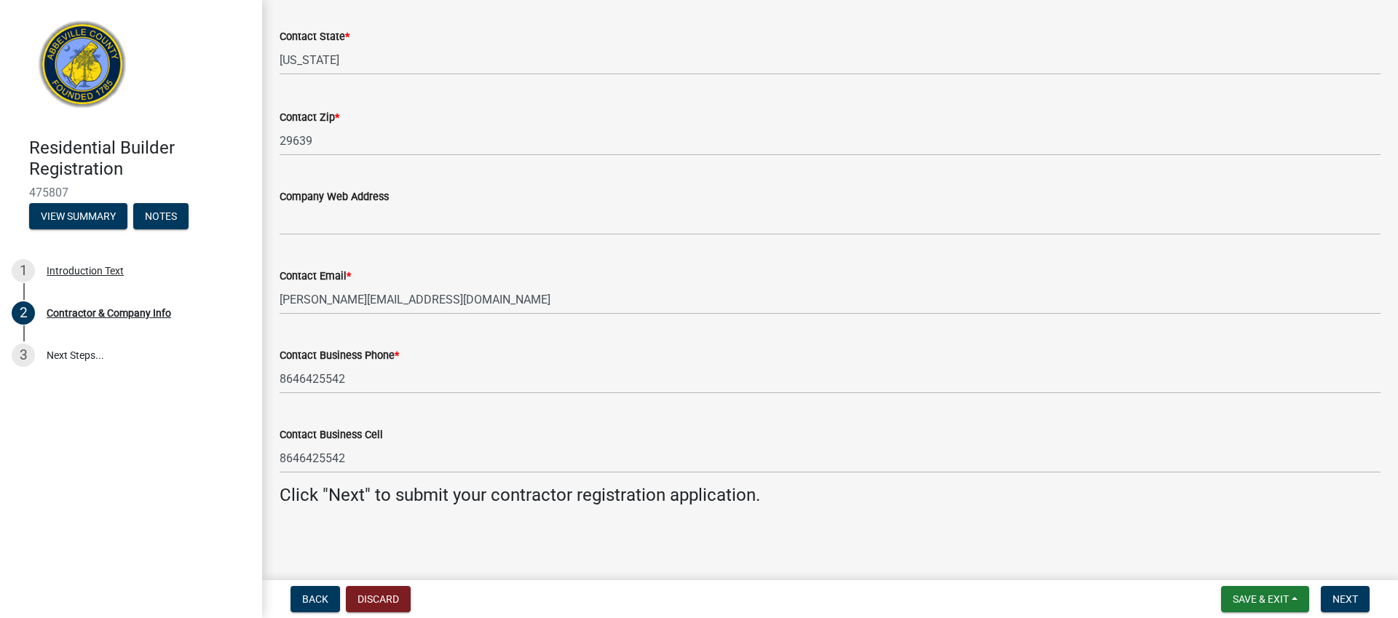
type input "Owner"
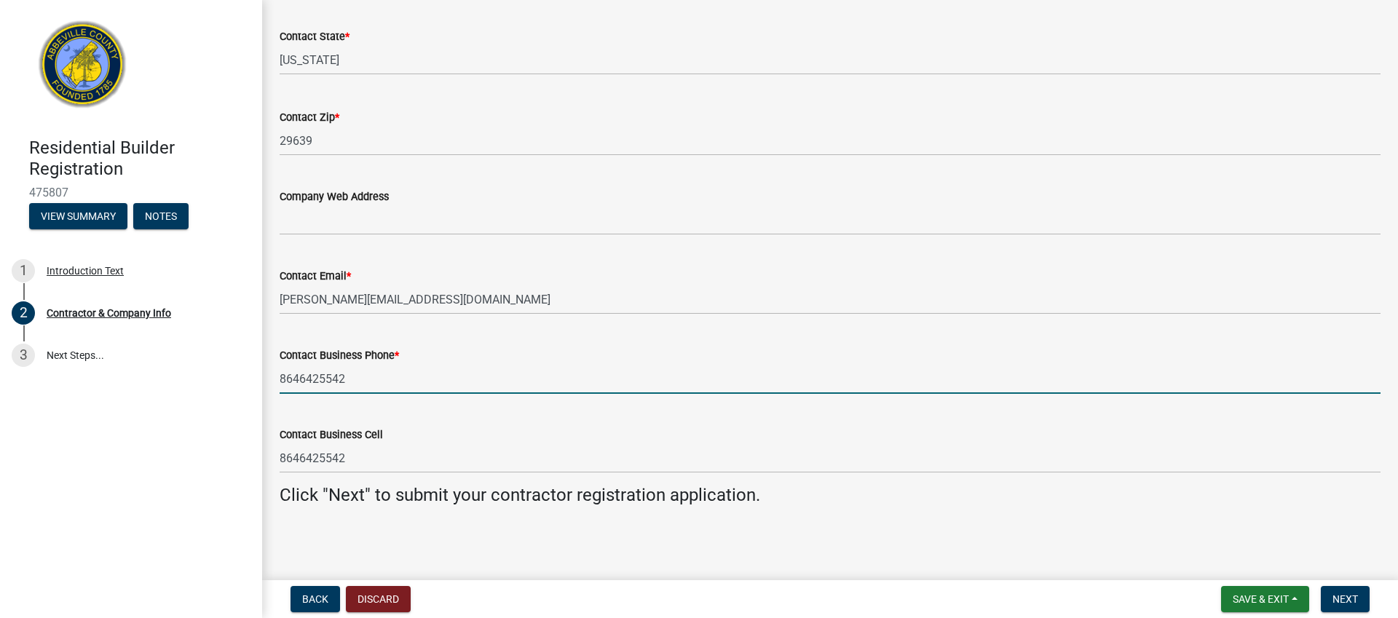
drag, startPoint x: 355, startPoint y: 382, endPoint x: 275, endPoint y: 374, distance: 80.5
click at [275, 374] on div "Contact Business Phone * [PHONE_NUMBER]" at bounding box center [830, 360] width 1123 height 68
type input "8643793333"
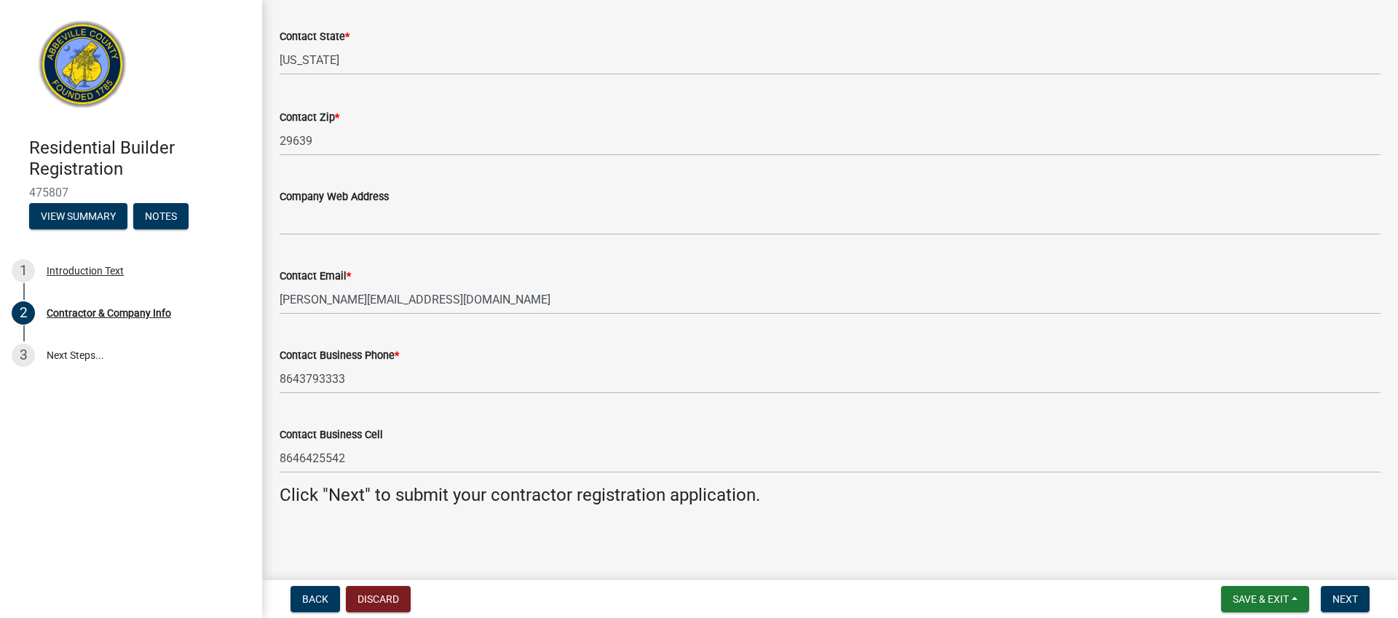
click at [736, 535] on main "Contractor & Company Info share Share If you do not have a license with the [US…" at bounding box center [830, 287] width 1136 height 575
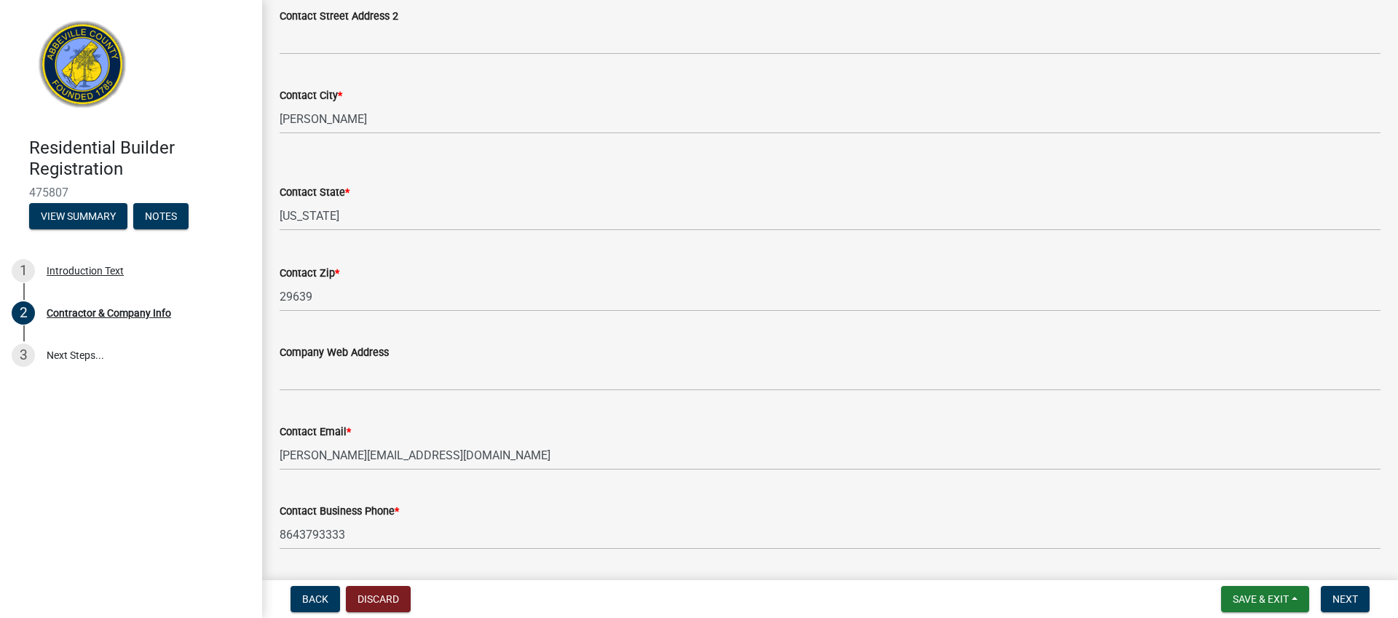
scroll to position [1178, 0]
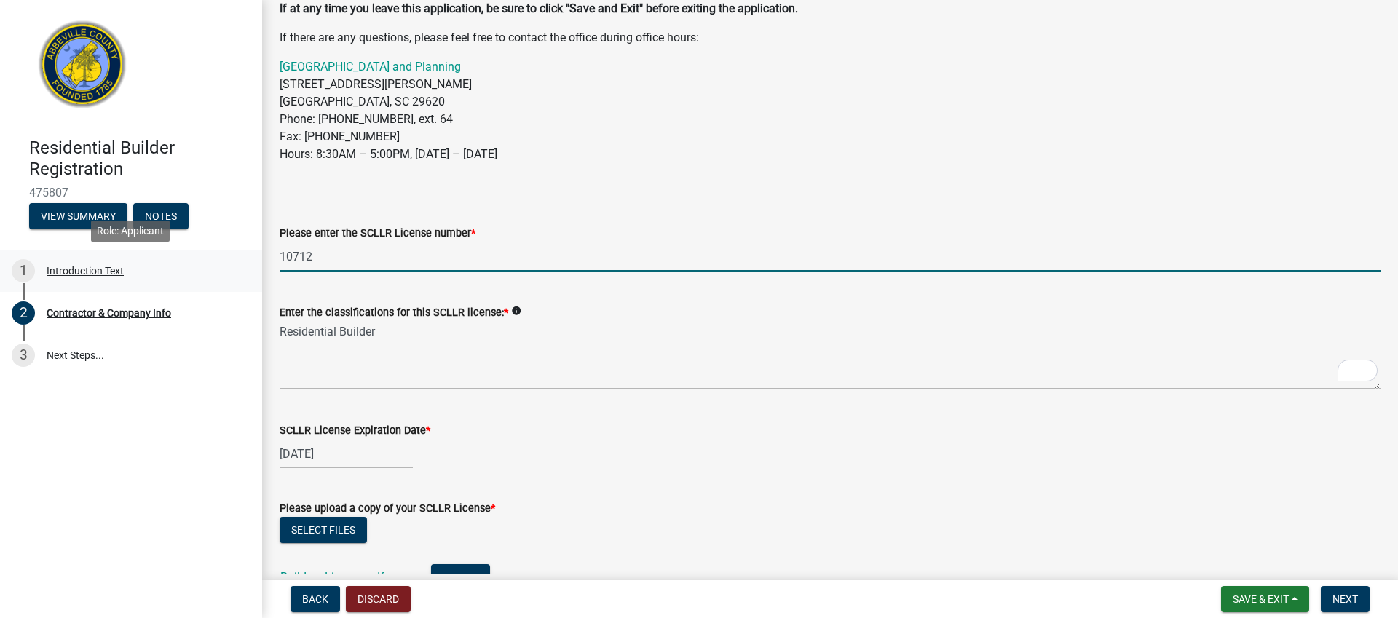
drag, startPoint x: 306, startPoint y: 254, endPoint x: 253, endPoint y: 255, distance: 52.4
click at [249, 252] on div "Residential Builder Registration 475807 View Summary Notes 1 Introduction Text …" at bounding box center [699, 309] width 1398 height 618
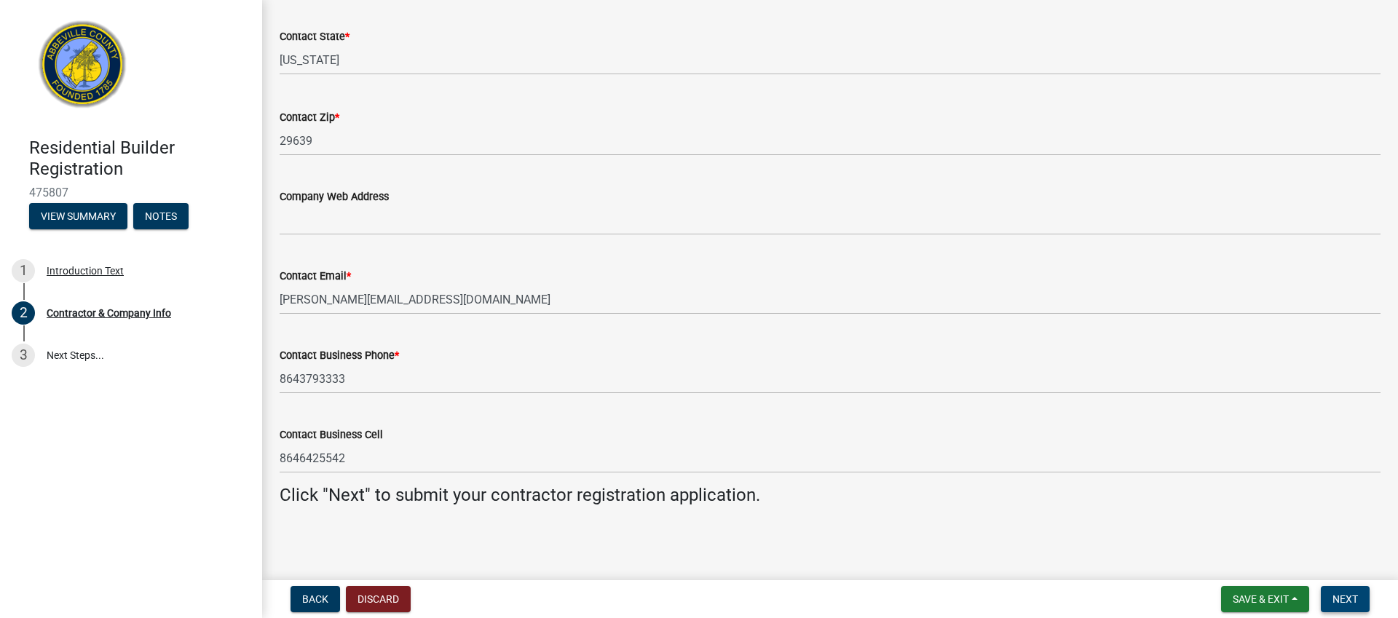
type input "1073"
click at [1353, 598] on span "Next" at bounding box center [1345, 600] width 25 height 12
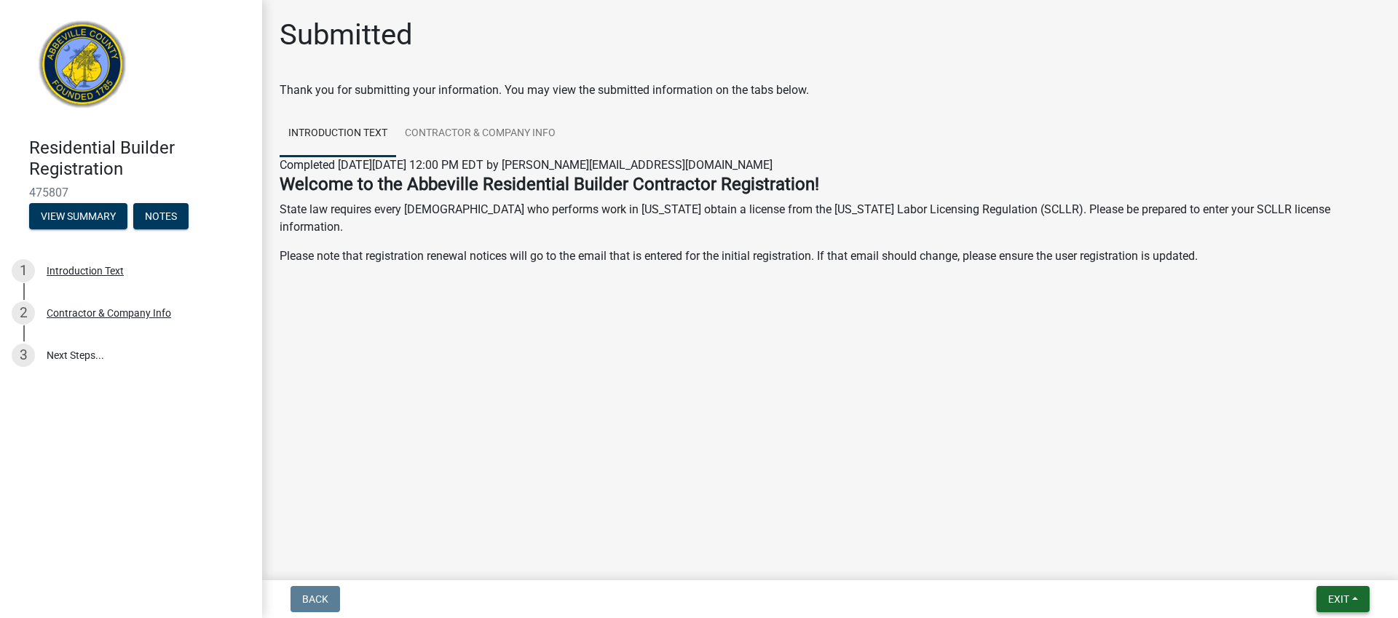
click at [1330, 596] on span "Exit" at bounding box center [1338, 600] width 21 height 12
click at [1309, 558] on button "Save & Exit" at bounding box center [1311, 561] width 117 height 35
